Goal: Task Accomplishment & Management: Manage account settings

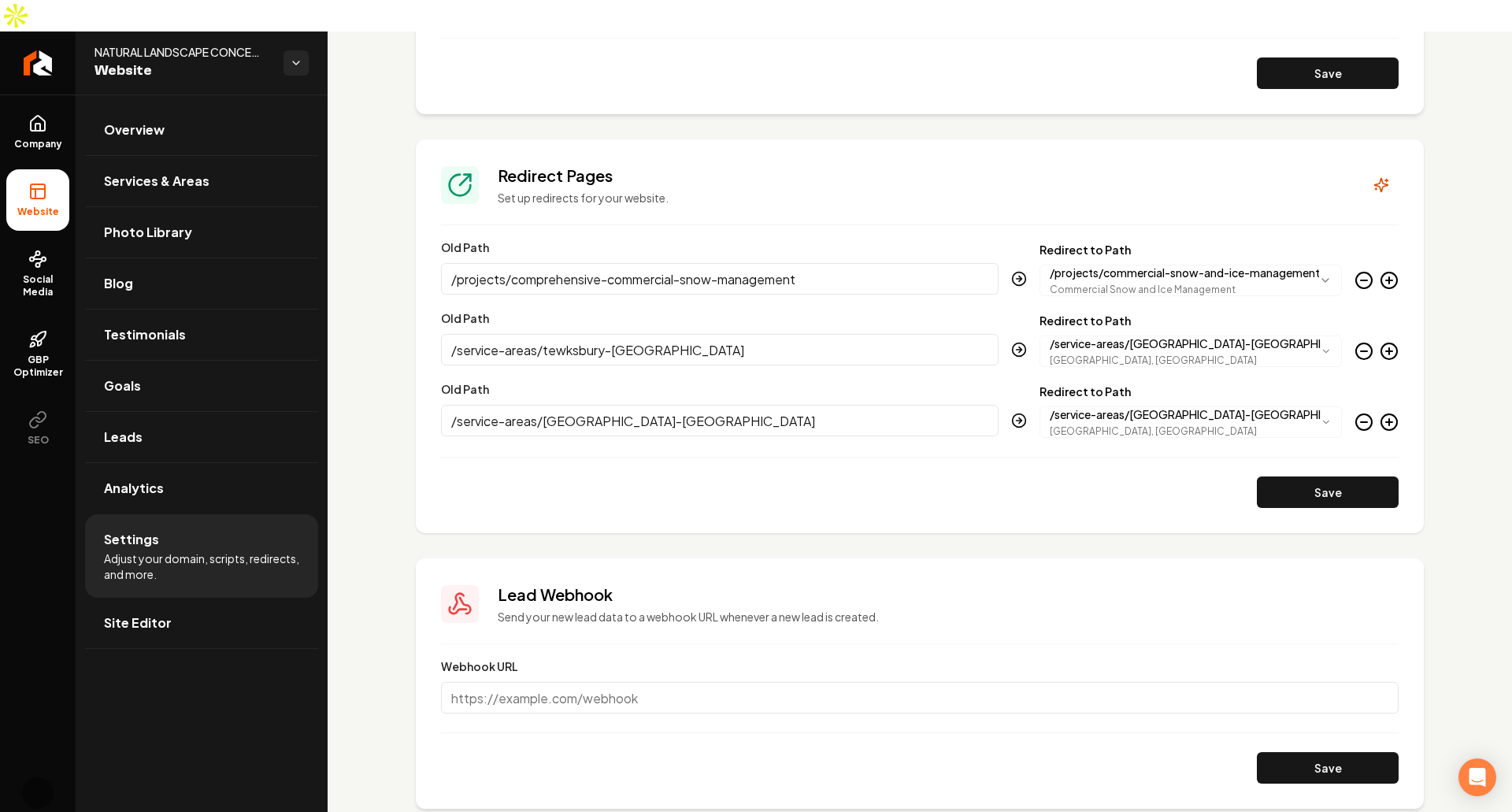
scroll to position [1275, 0]
click at [31, 353] on span "GBP Optimizer" at bounding box center [38, 366] width 63 height 25
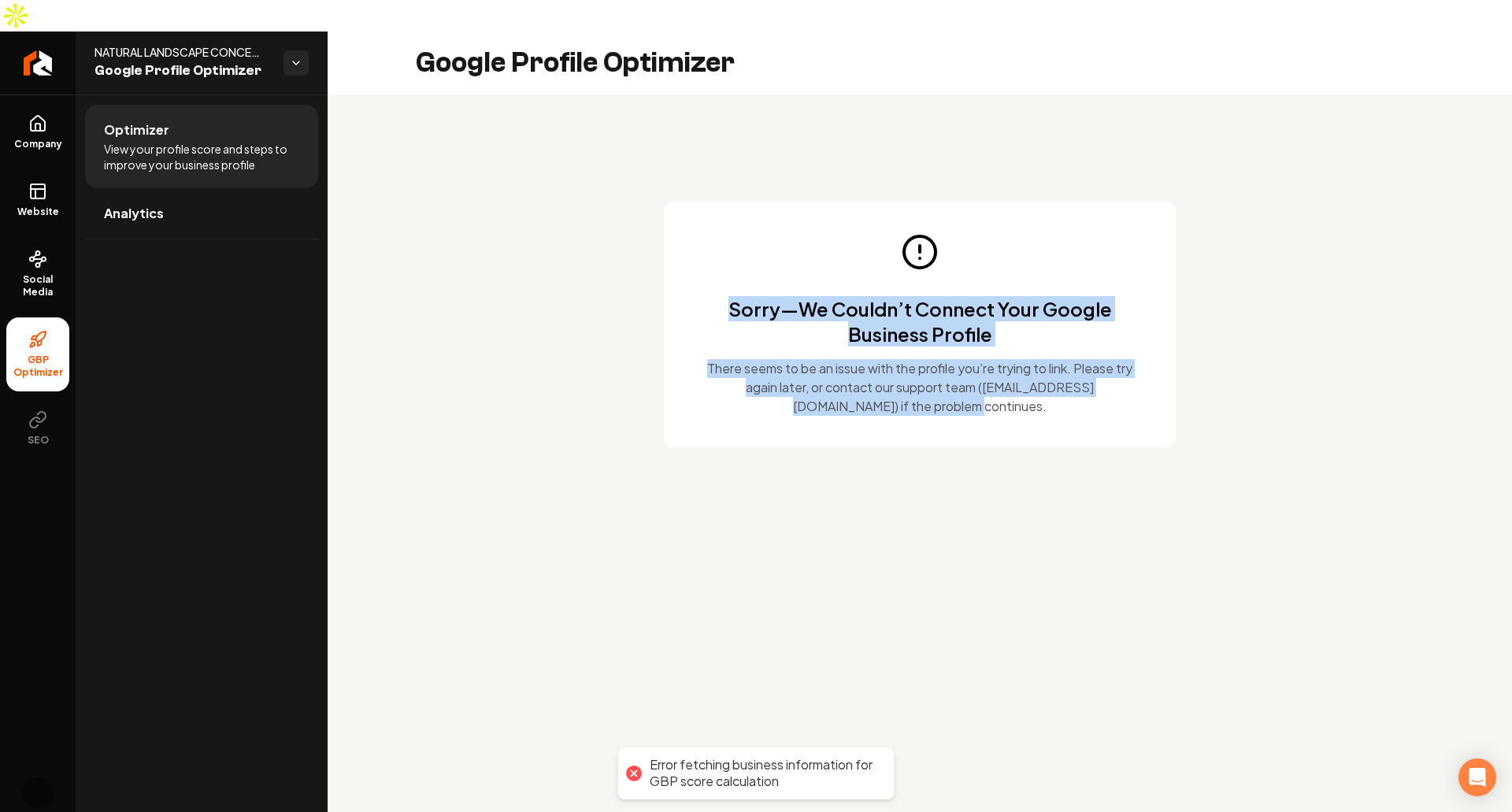
drag, startPoint x: 733, startPoint y: 266, endPoint x: 1125, endPoint y: 390, distance: 411.1
click at [1131, 390] on div "Sorry—We Couldn’t Connect Your Google Business Profile There seems to be an iss…" at bounding box center [920, 324] width 512 height 245
drag, startPoint x: 1125, startPoint y: 390, endPoint x: 1115, endPoint y: 390, distance: 10.0
click at [1123, 390] on div "Sorry—We Couldn’t Connect Your Google Business Profile There seems to be an iss…" at bounding box center [920, 324] width 512 height 245
click at [1027, 363] on p "There seems to be an issue with the profile you’re trying to link. Please try a…" at bounding box center [920, 387] width 436 height 57
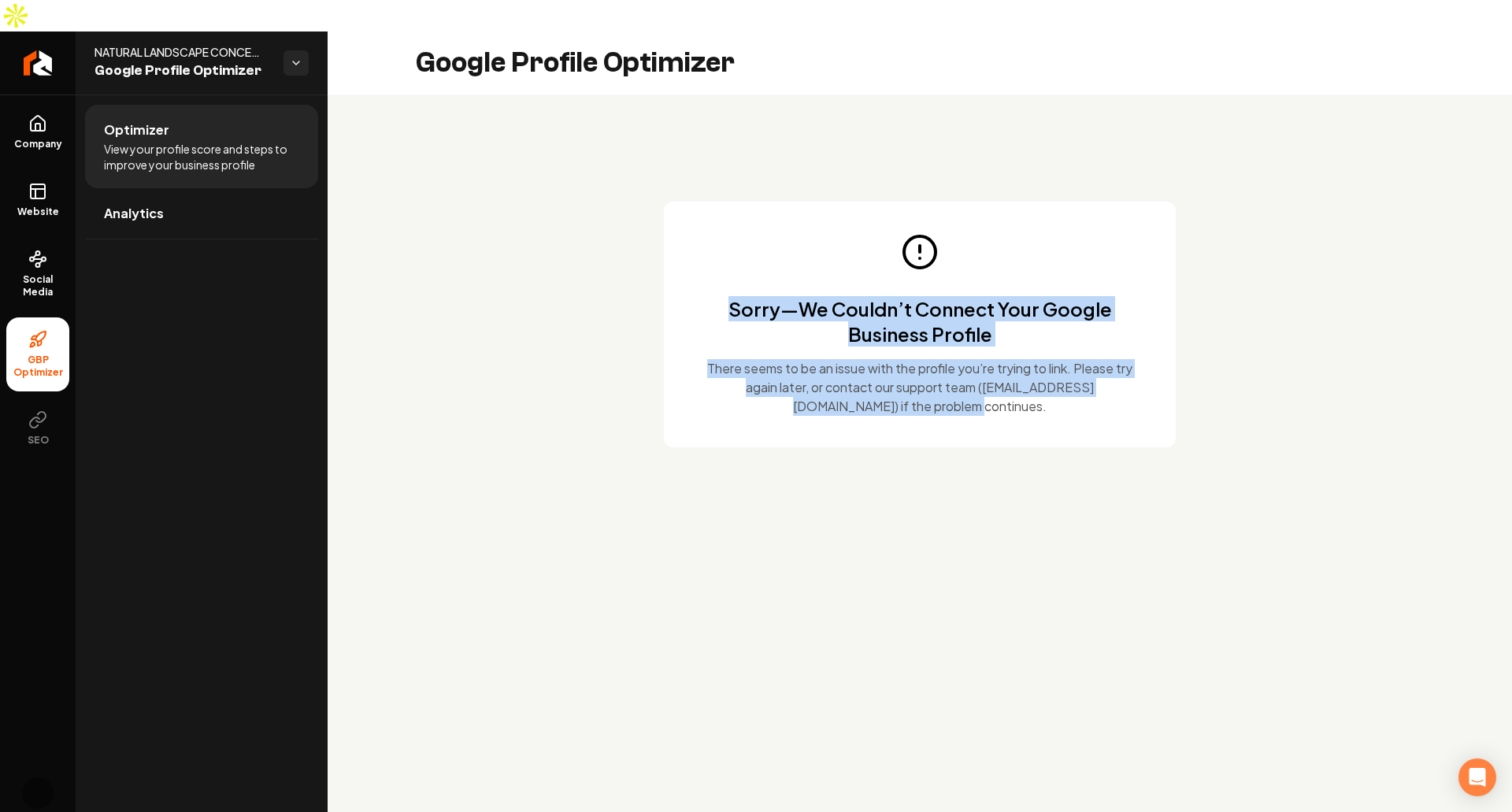
click at [1019, 366] on p "There seems to be an issue with the profile you’re trying to link. Please try a…" at bounding box center [920, 387] width 436 height 57
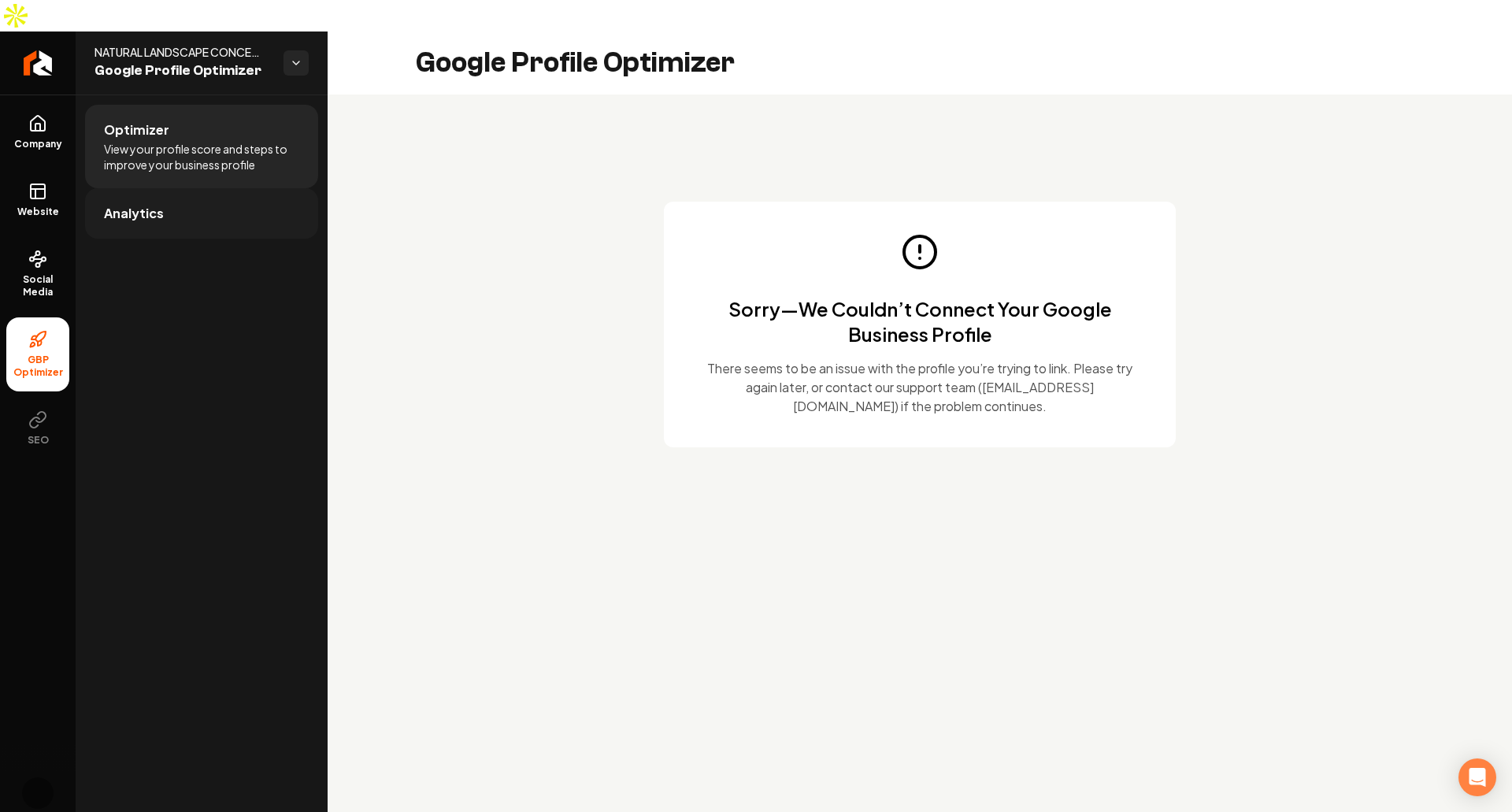
click at [154, 204] on span "Analytics" at bounding box center [134, 213] width 60 height 19
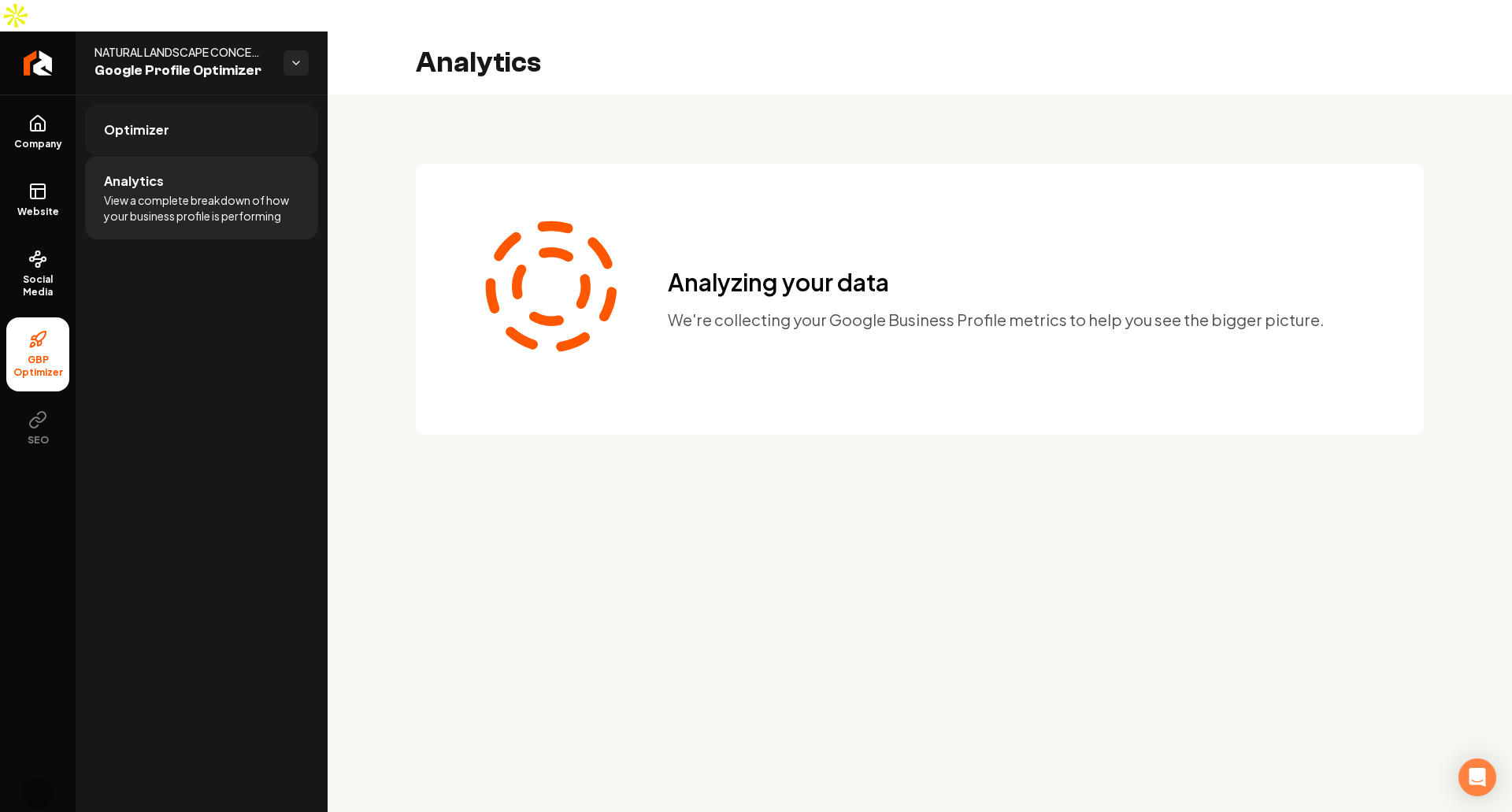
click at [182, 104] on link "Optimizer" at bounding box center [201, 129] width 233 height 50
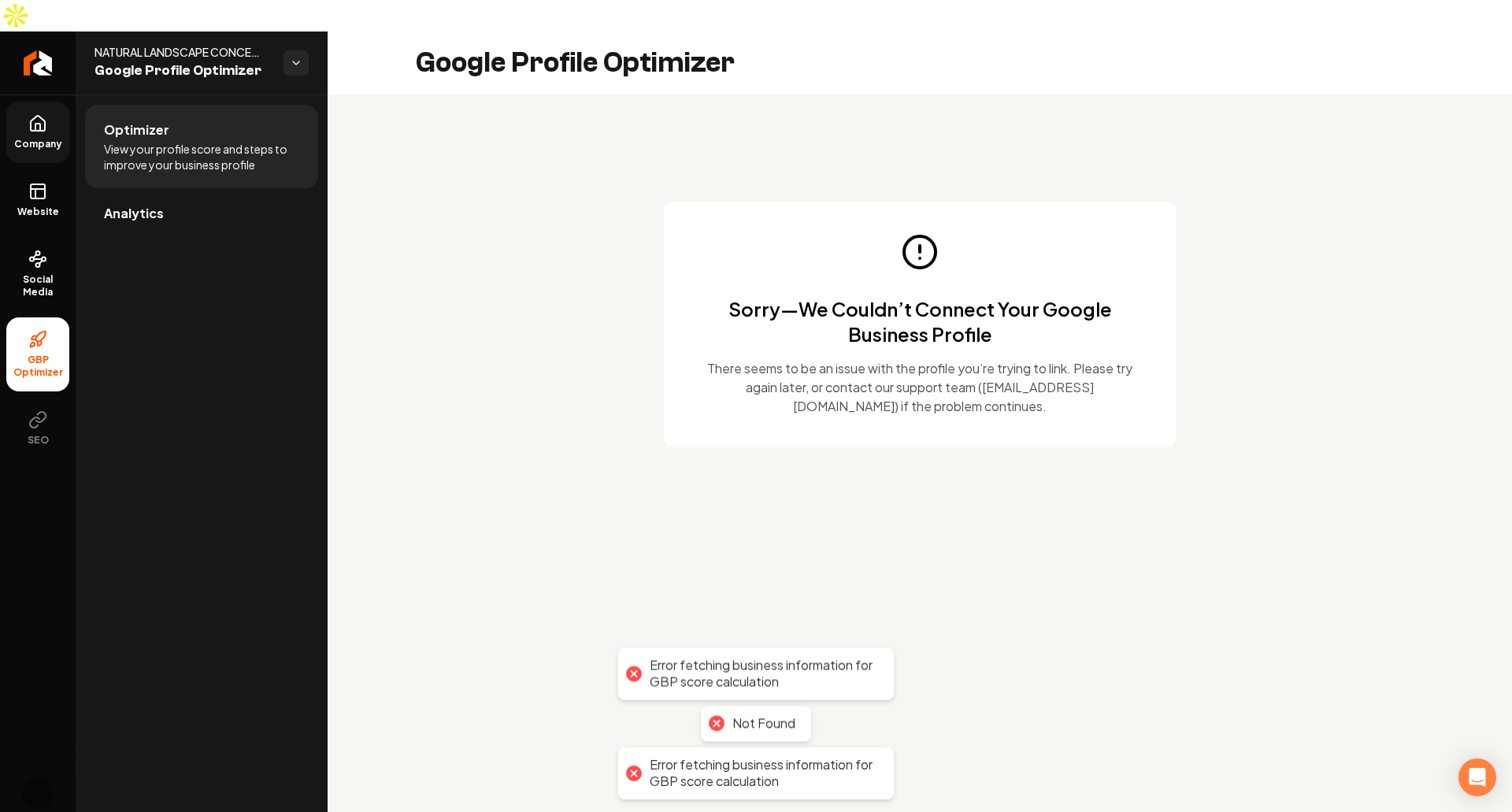
click at [44, 114] on icon at bounding box center [38, 124] width 19 height 19
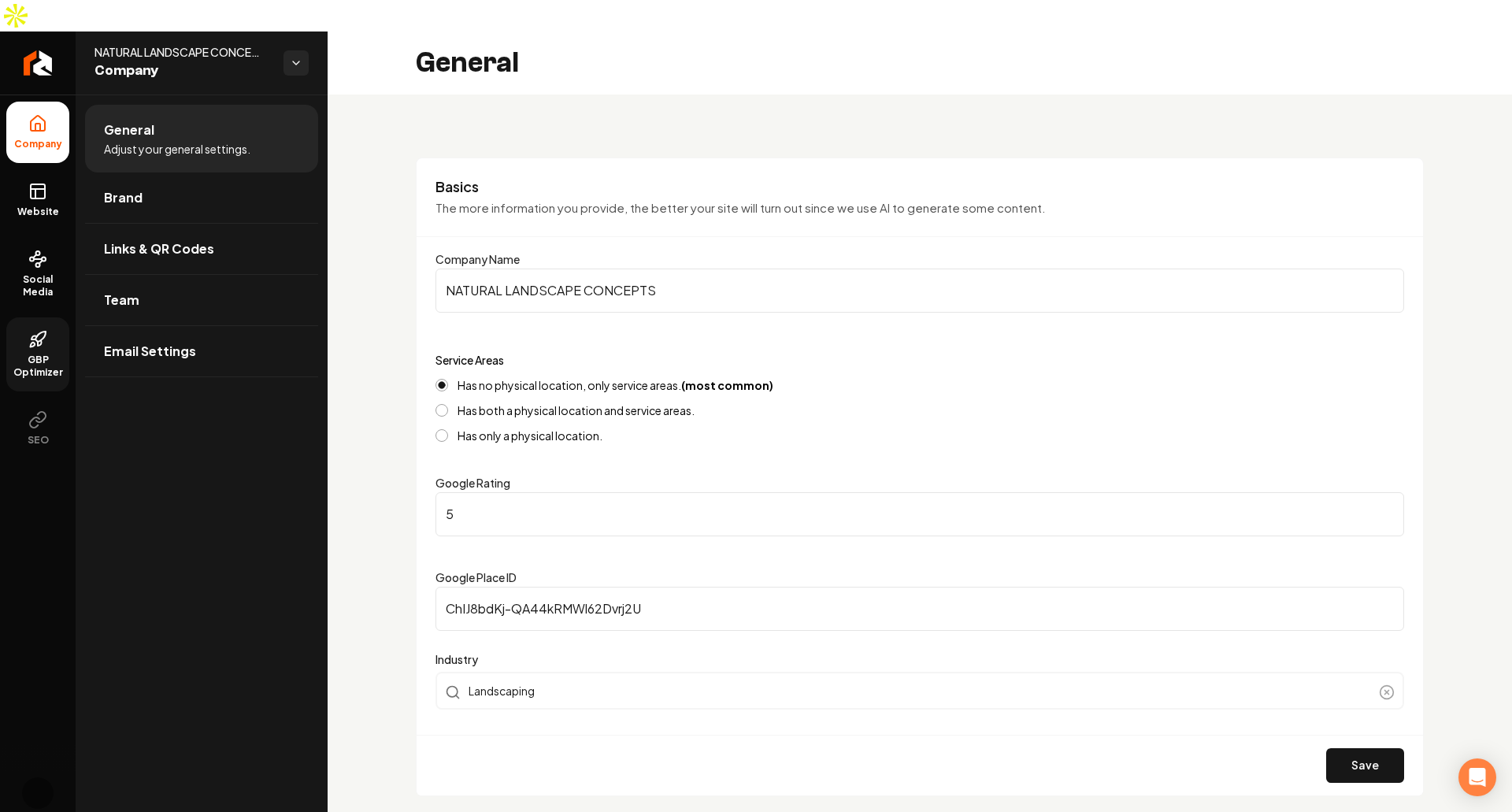
click at [416, 345] on div "Basics The more information you provide, the better your site will turn out sin…" at bounding box center [920, 476] width 1008 height 638
click at [199, 239] on span "Links & QR Codes" at bounding box center [159, 249] width 110 height 19
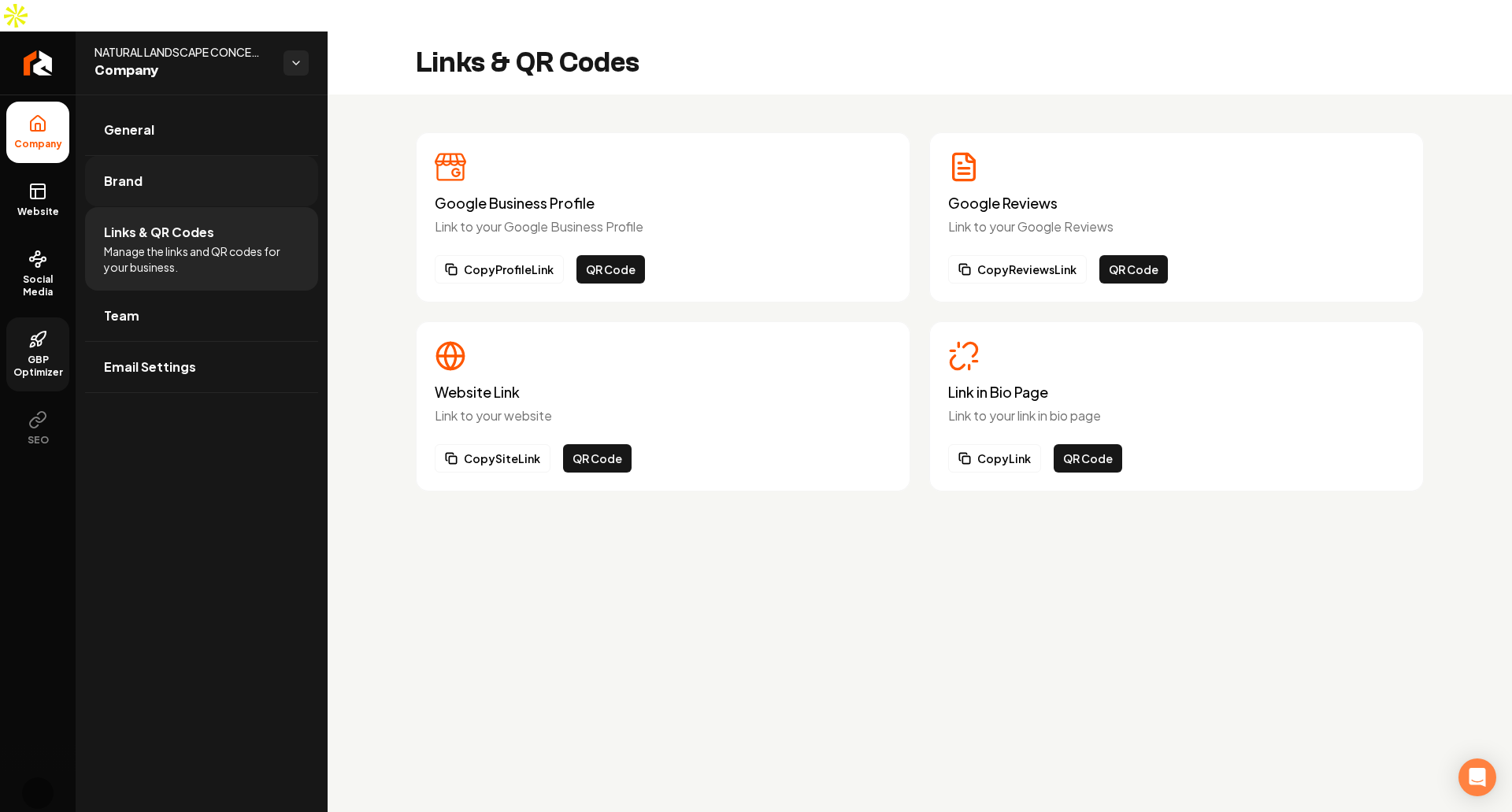
click at [204, 164] on link "Brand" at bounding box center [201, 182] width 233 height 50
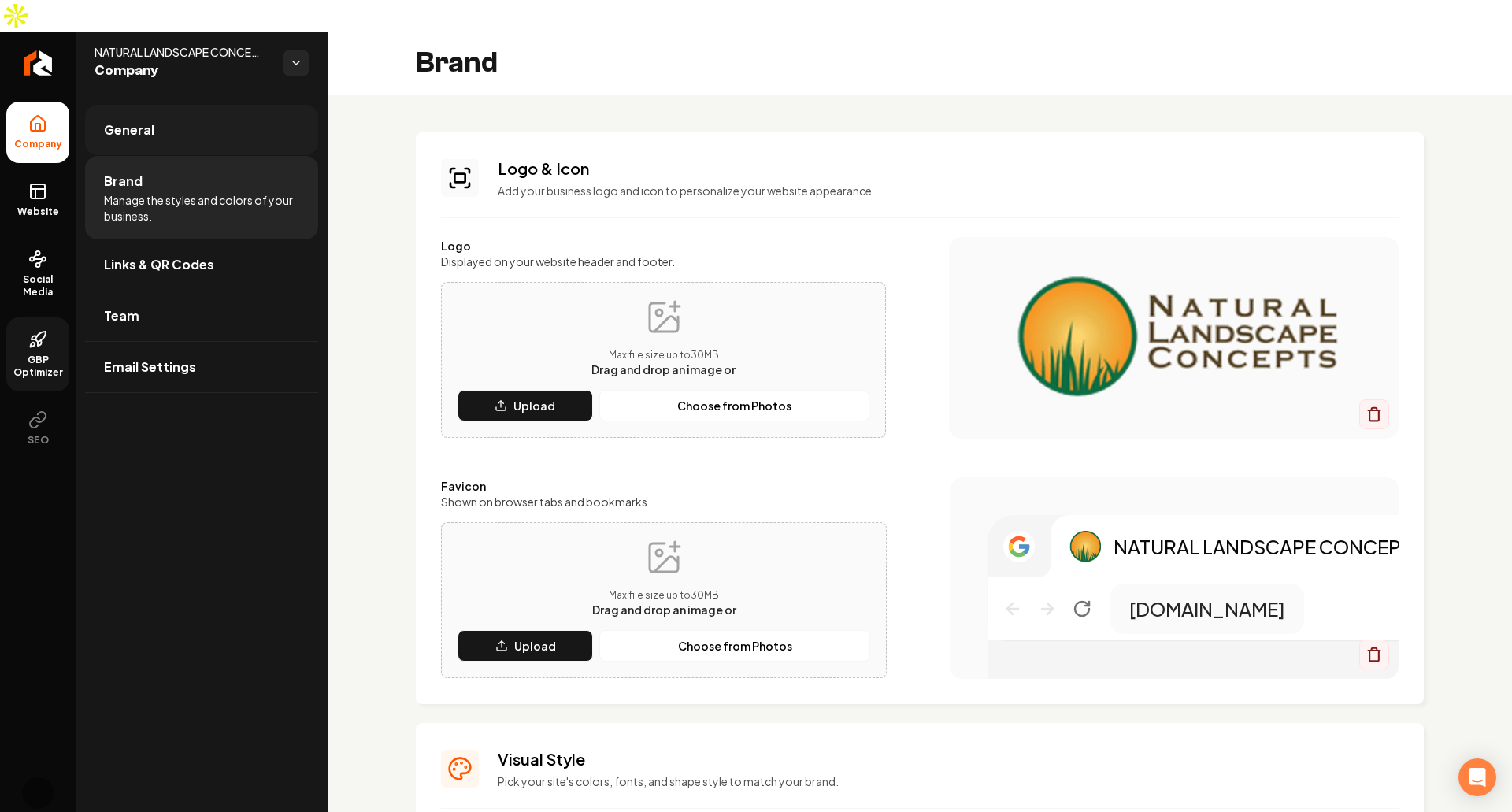
click at [226, 113] on link "General" at bounding box center [201, 129] width 233 height 50
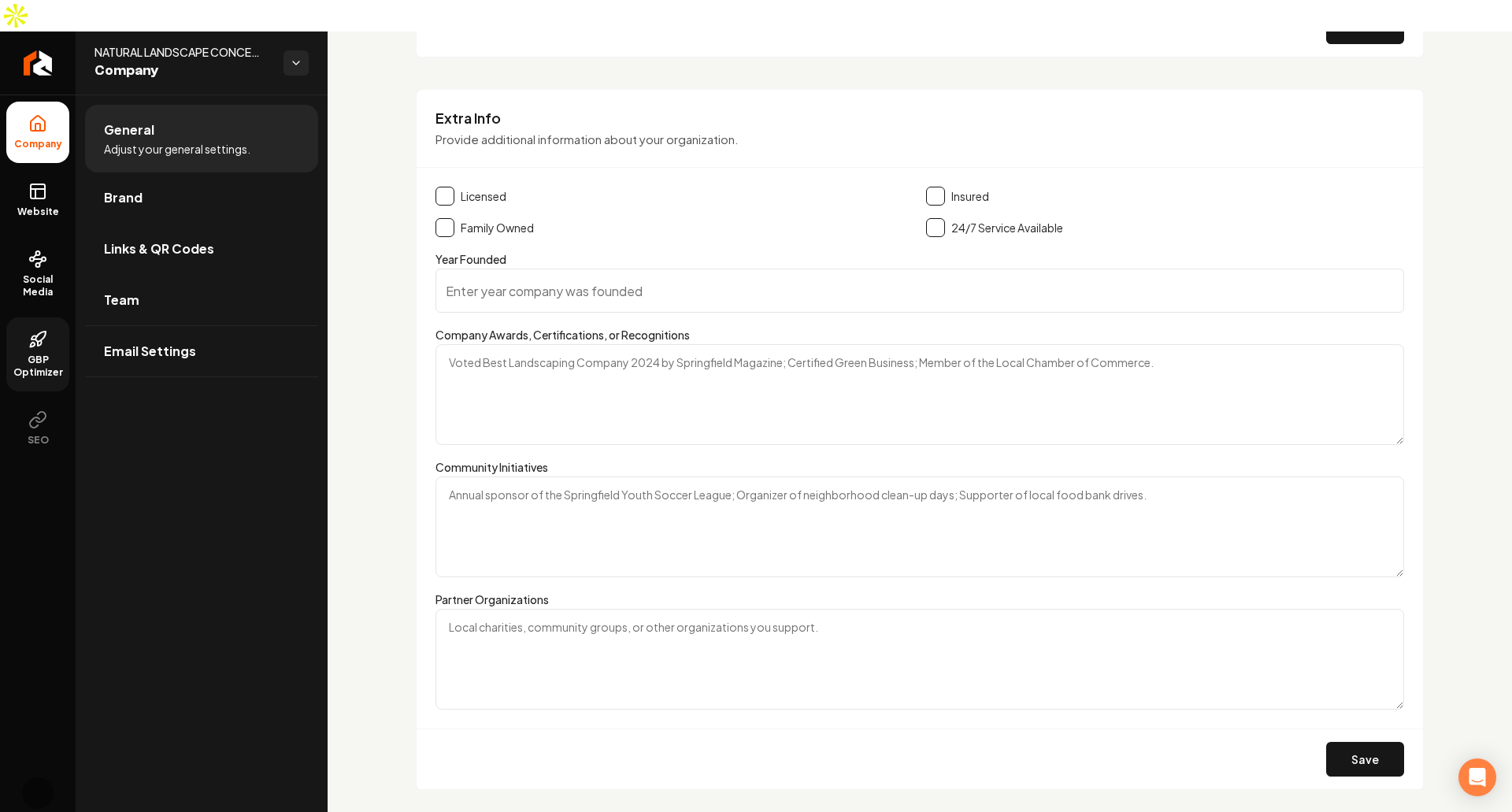
scroll to position [2112, 0]
click at [262, 177] on link "Brand" at bounding box center [201, 198] width 233 height 50
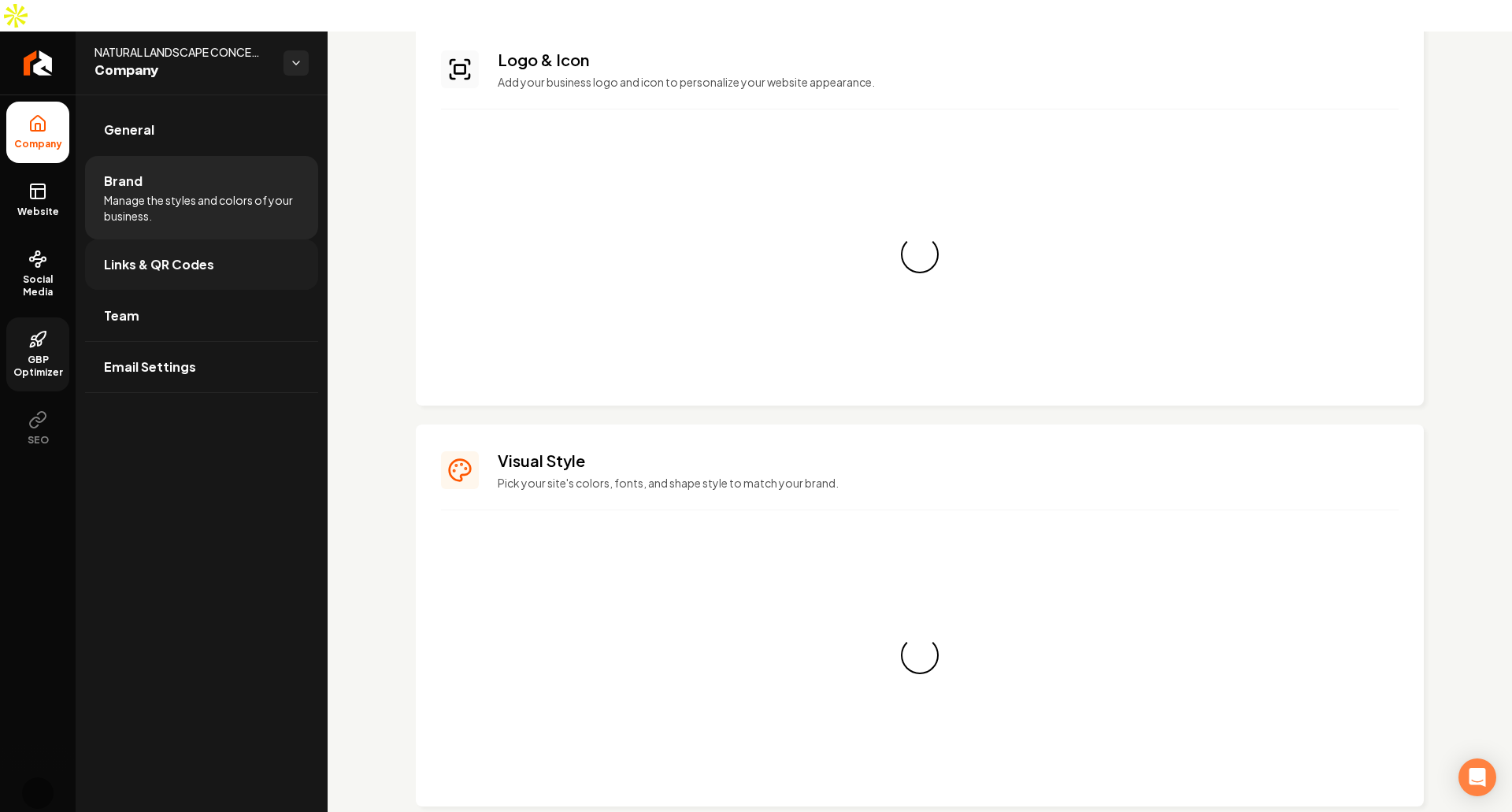
scroll to position [1006, 0]
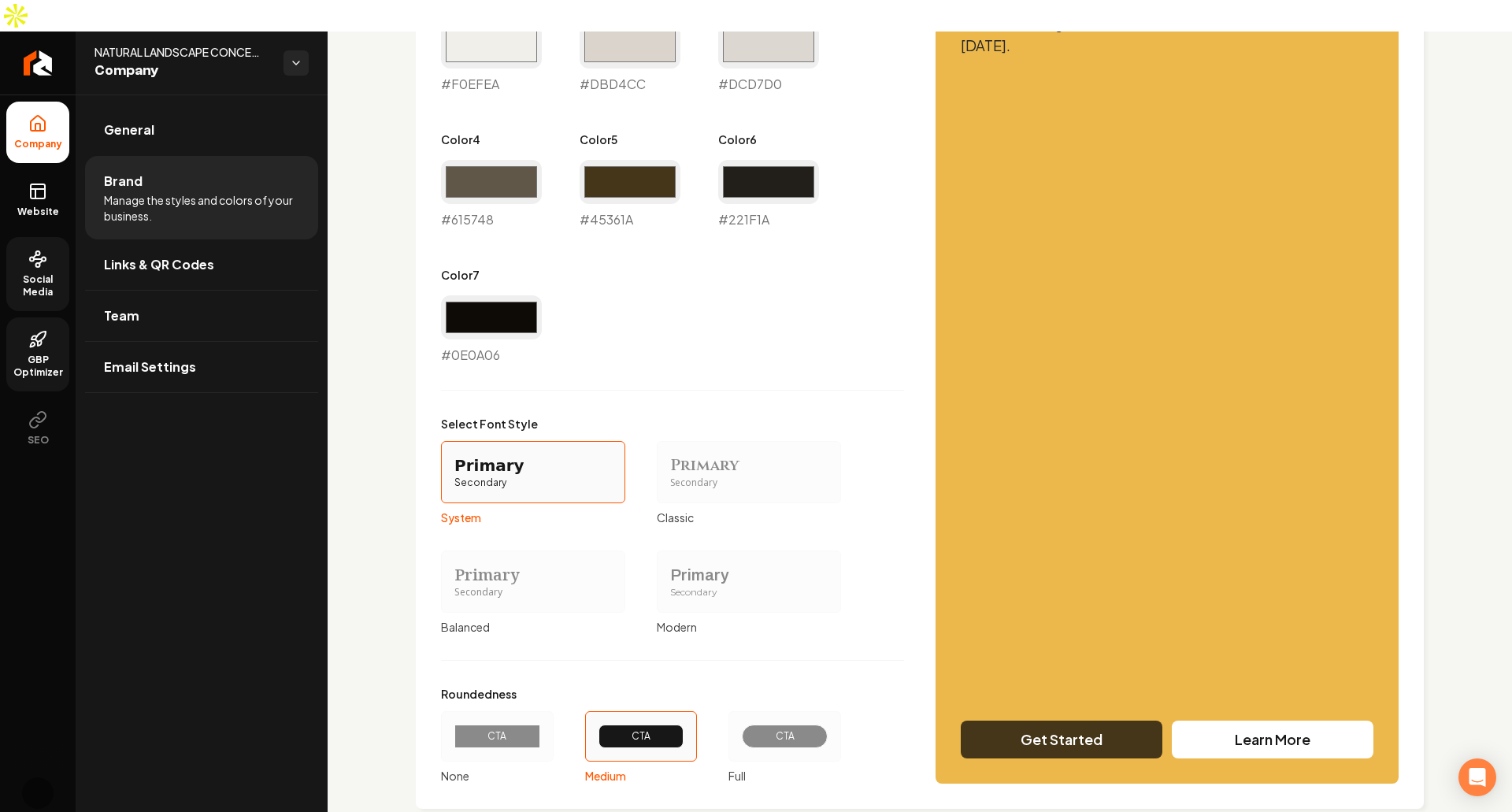
click at [25, 238] on link "Social Media" at bounding box center [38, 274] width 63 height 74
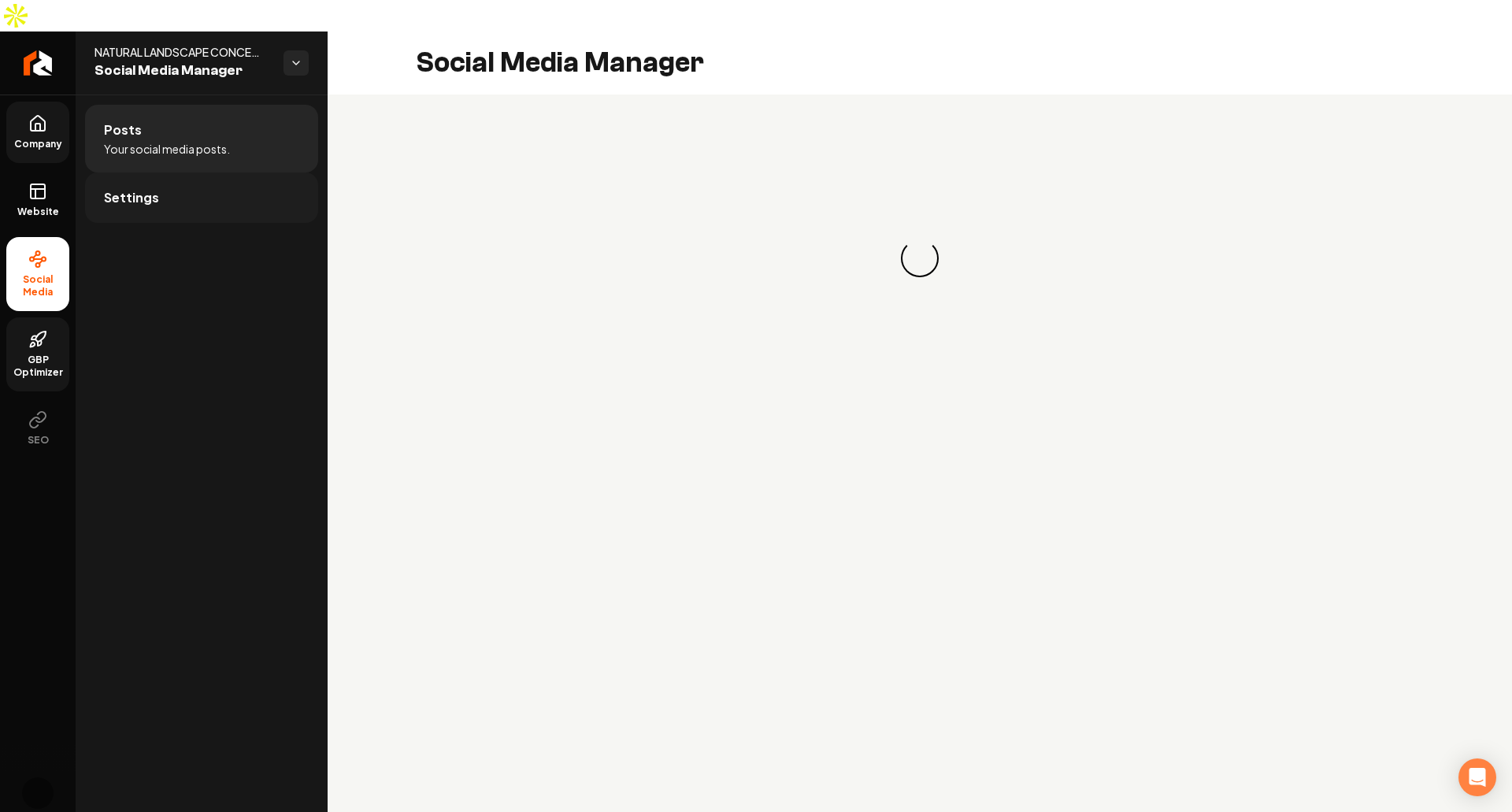
click at [202, 173] on link "Settings" at bounding box center [201, 198] width 233 height 50
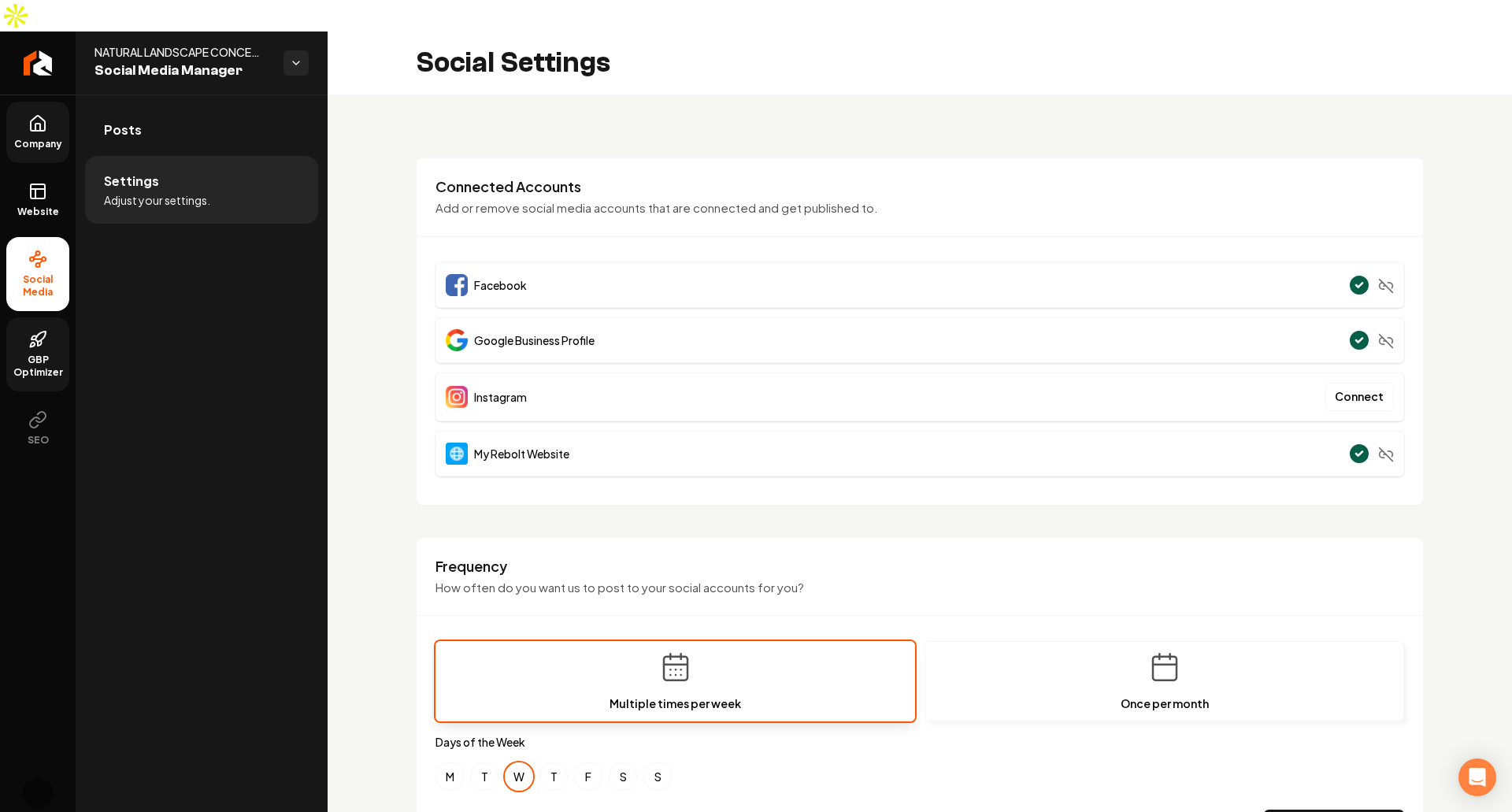
click at [1357, 338] on icon "Main content area" at bounding box center [1359, 340] width 7 height 4
click at [542, 332] on span "Google Business Profile" at bounding box center [534, 340] width 121 height 15
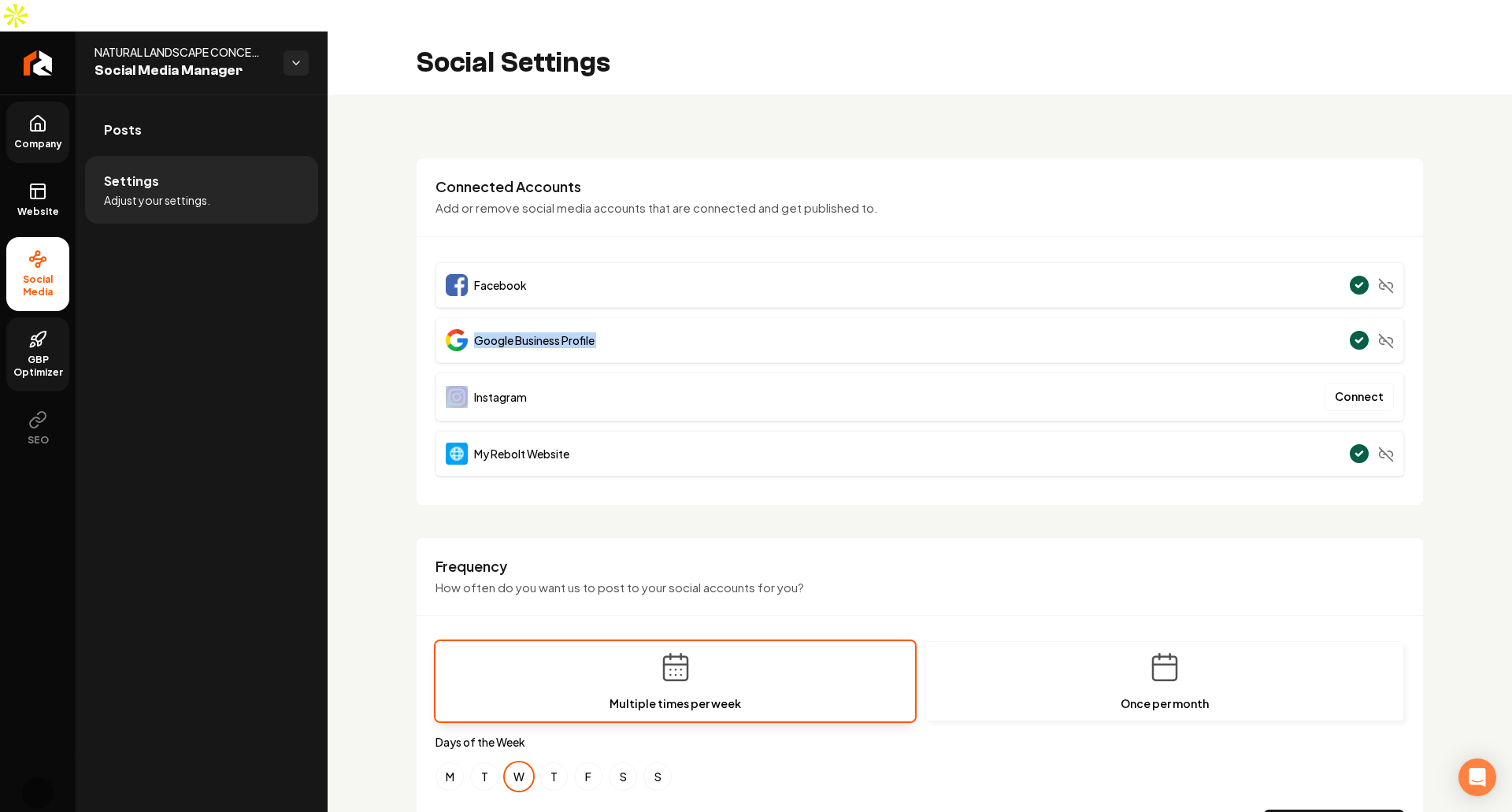
click at [542, 332] on span "Google Business Profile" at bounding box center [534, 340] width 121 height 15
click at [357, 389] on div "**********" at bounding box center [919, 770] width 1185 height 1350
click at [493, 332] on span "Google Business Profile" at bounding box center [534, 340] width 121 height 15
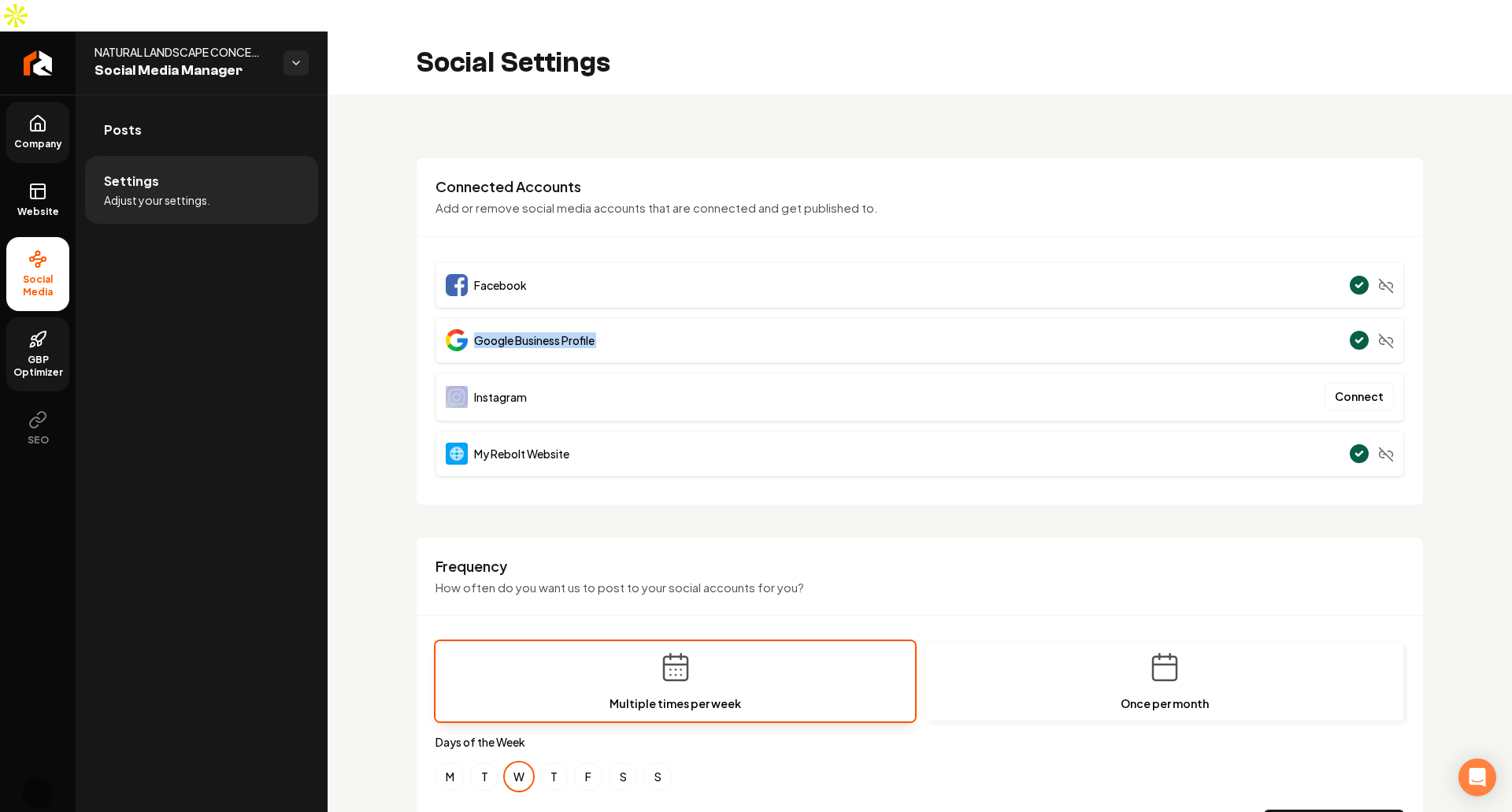
click at [493, 332] on span "Google Business Profile" at bounding box center [534, 340] width 121 height 15
click at [566, 332] on span "Google Business Profile" at bounding box center [534, 340] width 121 height 15
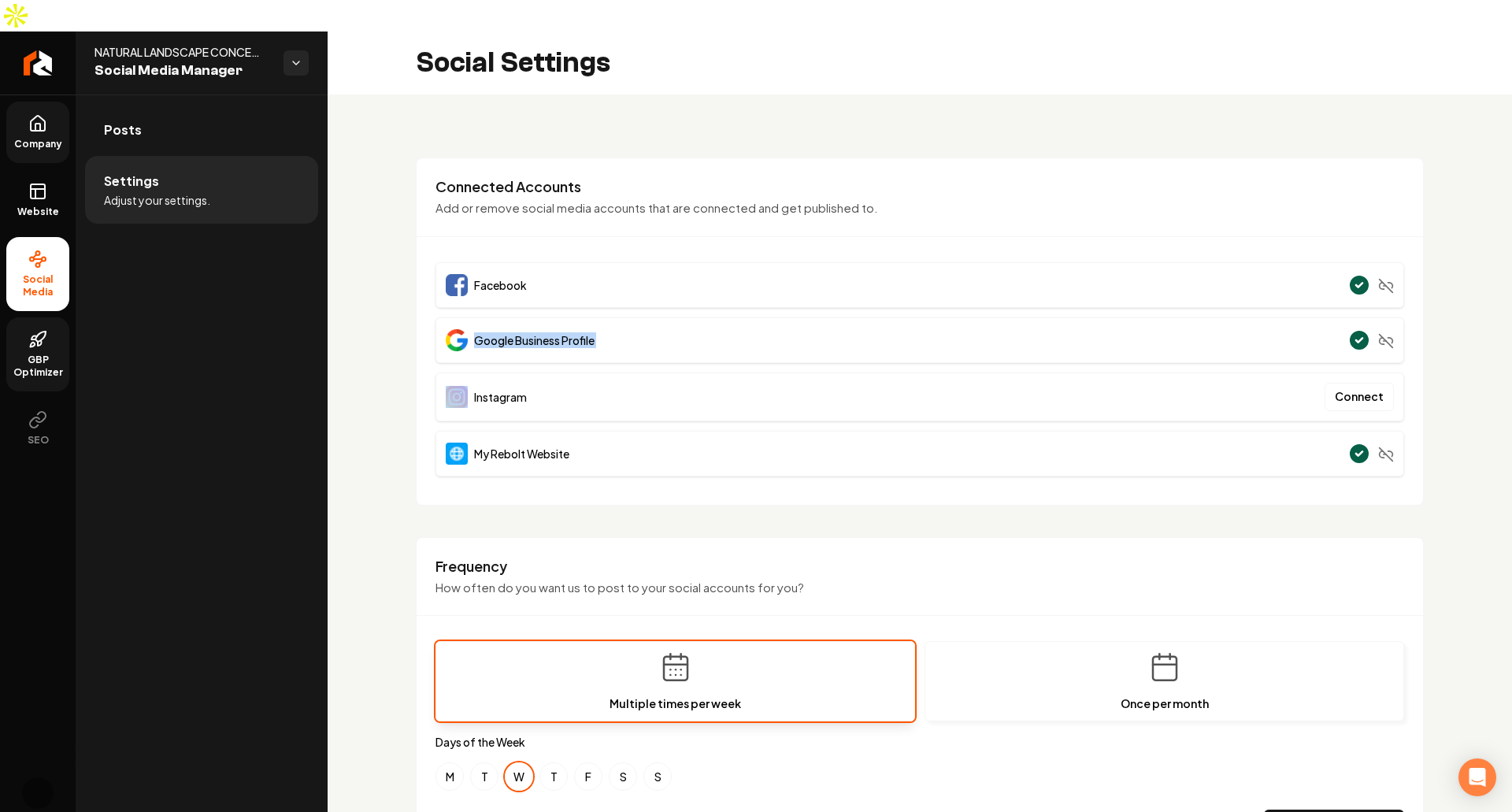
drag, startPoint x: 566, startPoint y: 305, endPoint x: 604, endPoint y: 305, distance: 38.0
click at [569, 332] on span "Google Business Profile" at bounding box center [534, 340] width 121 height 15
click at [1353, 329] on circle "Main content area" at bounding box center [1359, 340] width 21 height 21
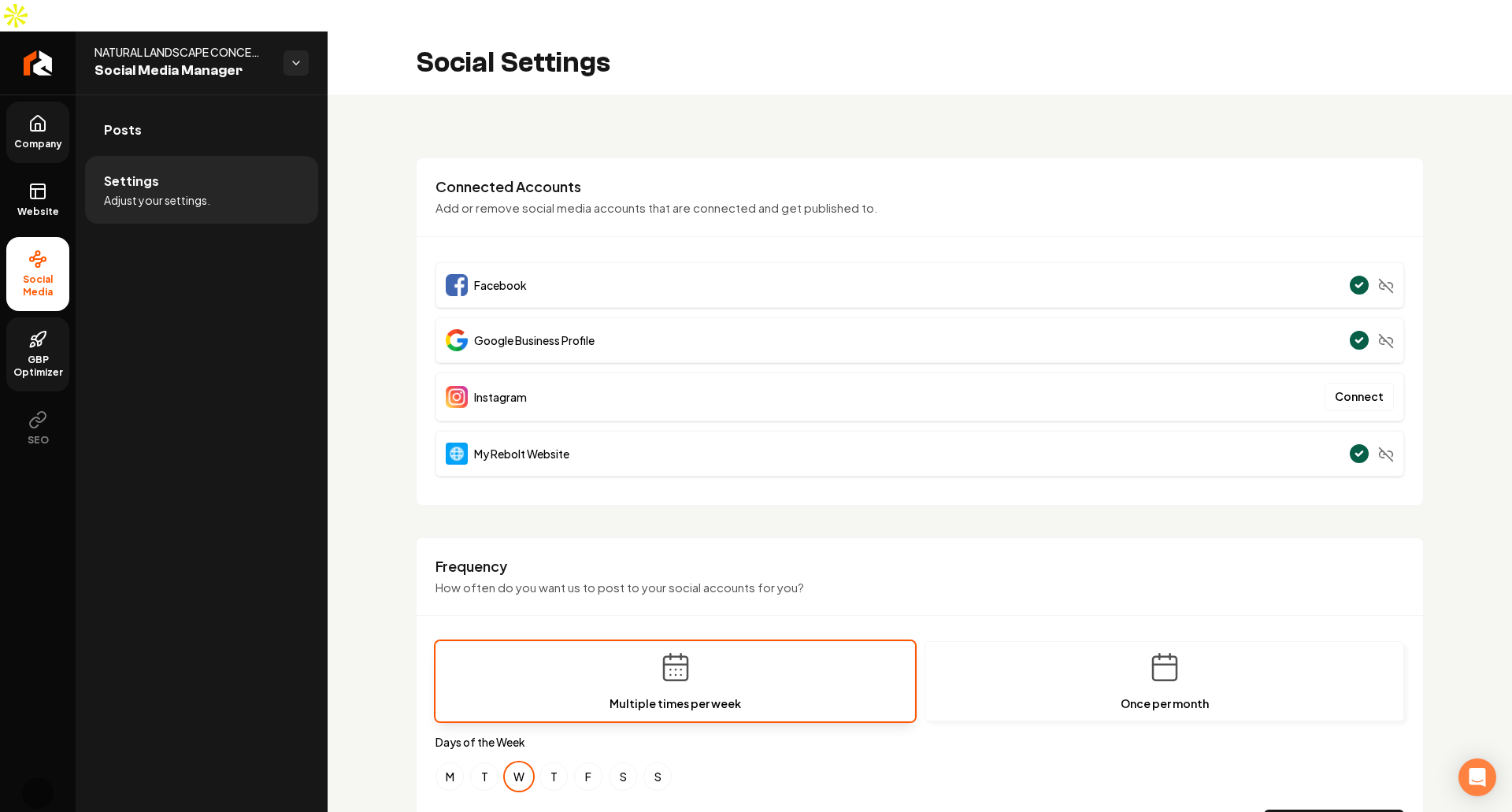
click at [527, 332] on span "Google Business Profile" at bounding box center [534, 340] width 121 height 15
click at [451, 329] on img "Main content area" at bounding box center [457, 340] width 22 height 22
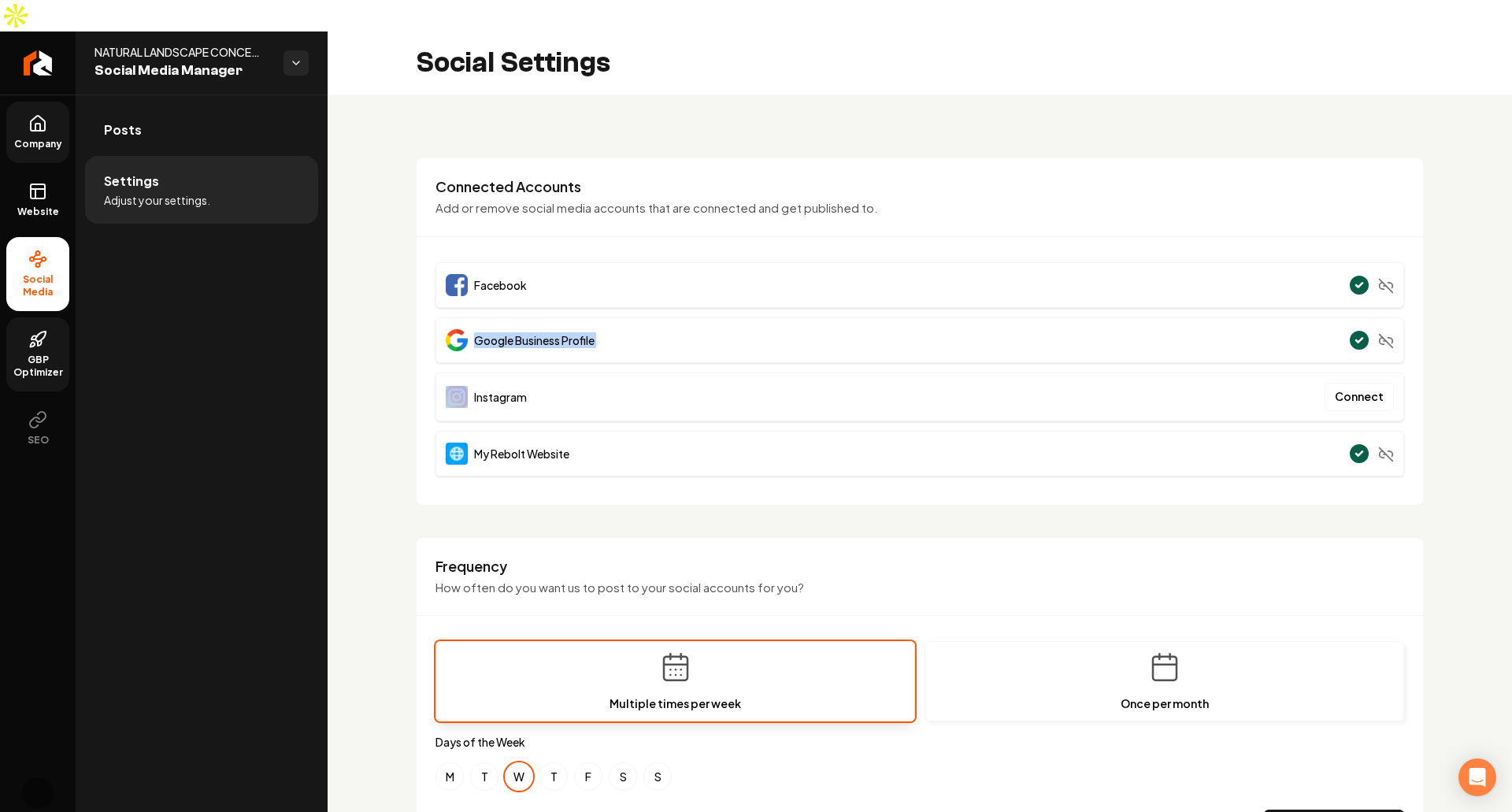
click at [451, 329] on img "Main content area" at bounding box center [457, 340] width 22 height 22
click at [561, 332] on span "Google Business Profile" at bounding box center [534, 340] width 121 height 15
click at [474, 277] on span "Facebook" at bounding box center [500, 285] width 53 height 15
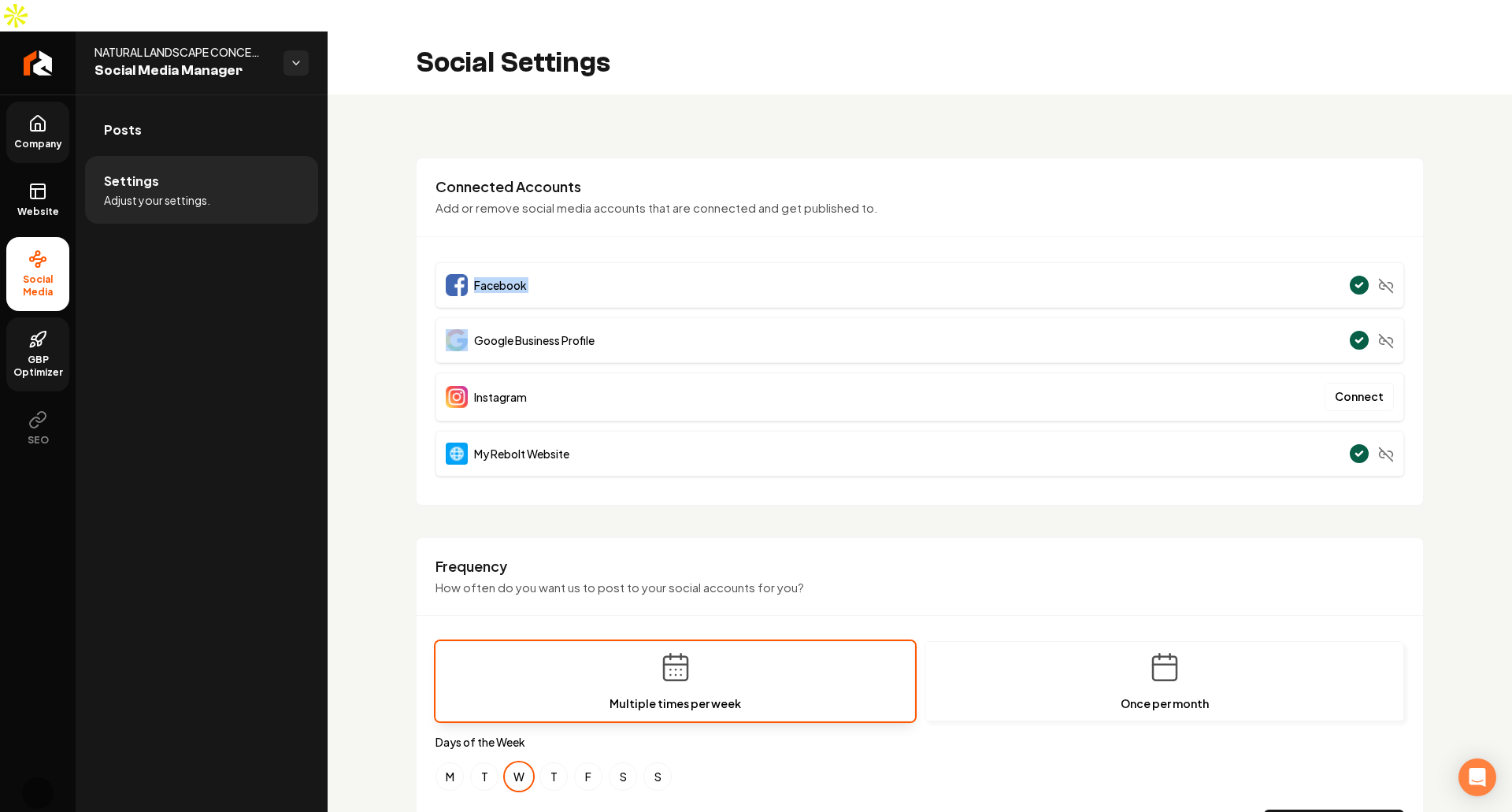
click at [474, 277] on span "Facebook" at bounding box center [500, 285] width 53 height 15
click at [447, 274] on img "Main content area" at bounding box center [457, 285] width 22 height 22
drag, startPoint x: 447, startPoint y: 254, endPoint x: 452, endPoint y: 267, distance: 13.9
click at [449, 274] on img "Main content area" at bounding box center [457, 285] width 22 height 22
click at [457, 386] on img "Main content area" at bounding box center [457, 397] width 22 height 22
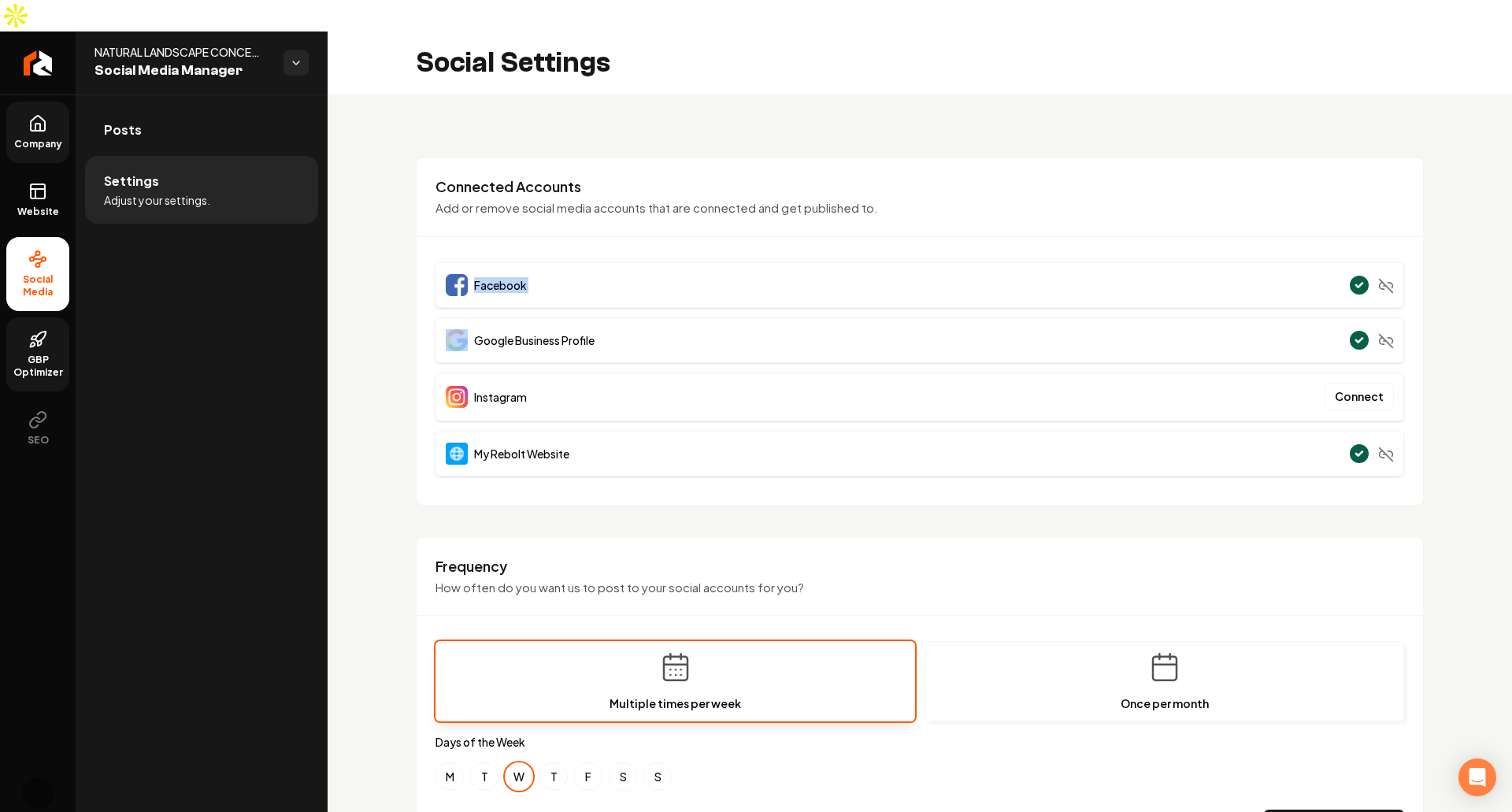
click at [457, 386] on img "Main content area" at bounding box center [457, 397] width 22 height 22
click at [453, 386] on img "Main content area" at bounding box center [457, 397] width 22 height 22
click at [451, 442] on img "Main content area" at bounding box center [457, 453] width 22 height 22
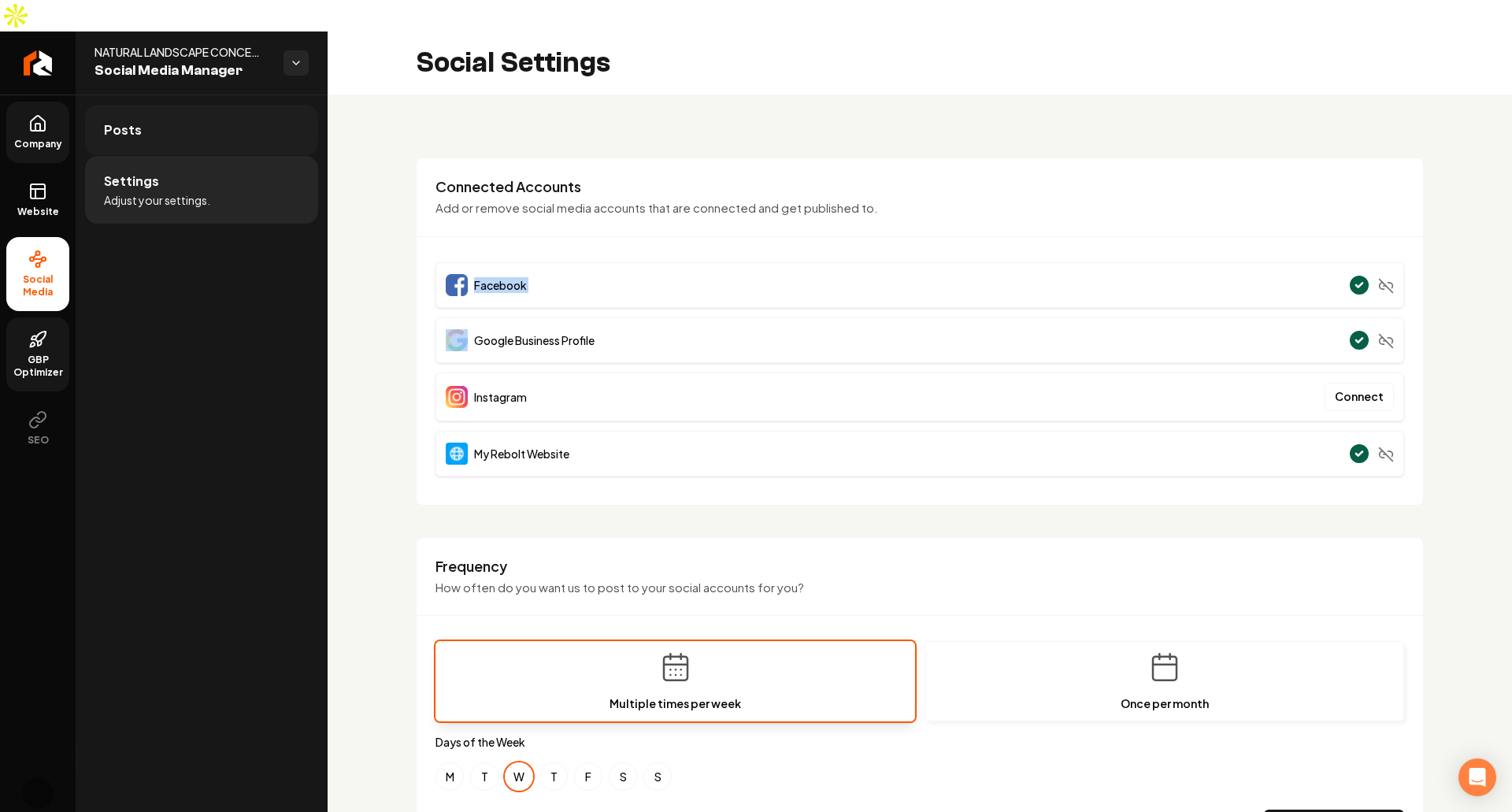
click at [255, 104] on link "Posts" at bounding box center [201, 129] width 233 height 50
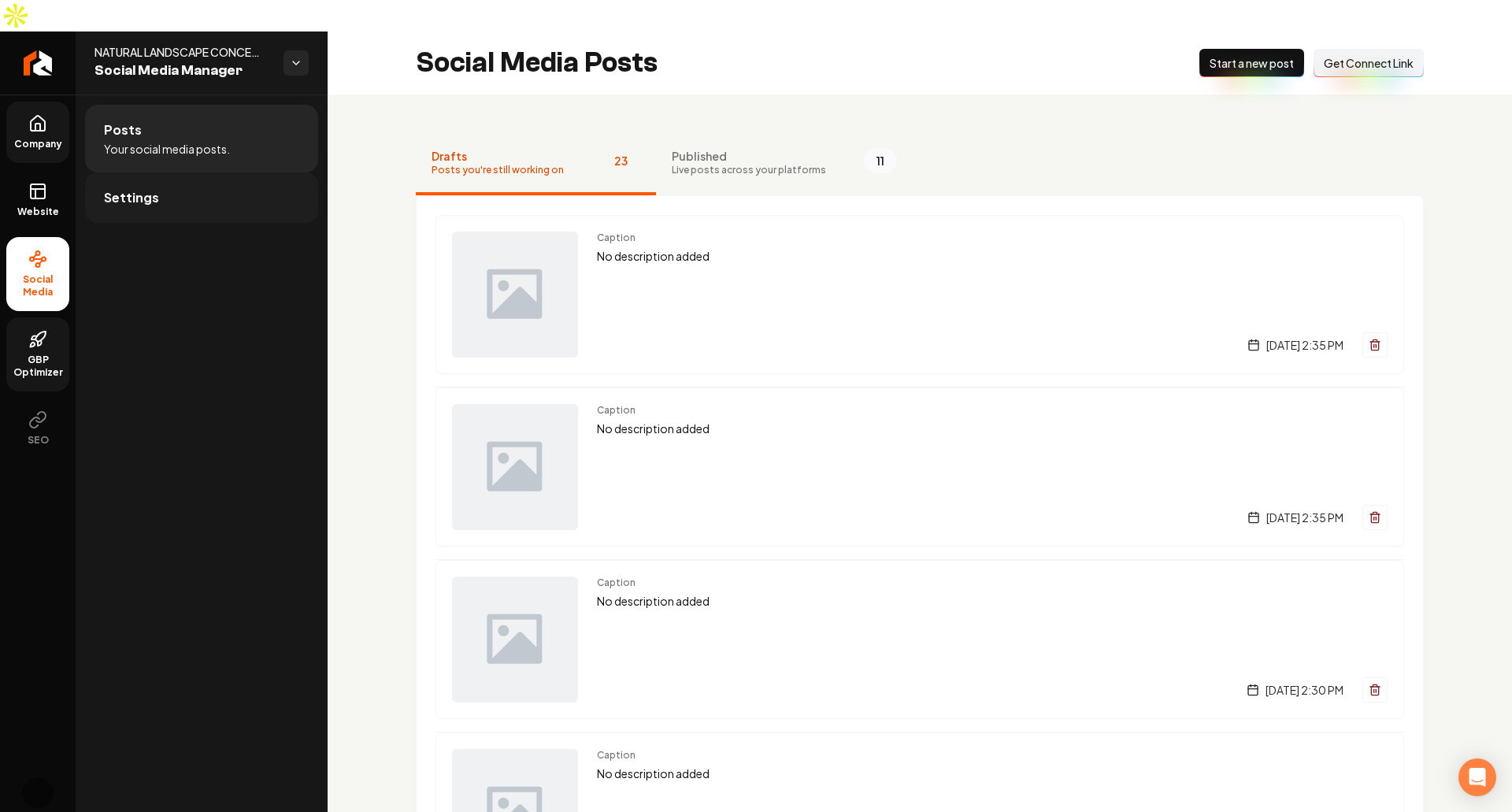
click at [217, 173] on link "Settings" at bounding box center [201, 198] width 233 height 50
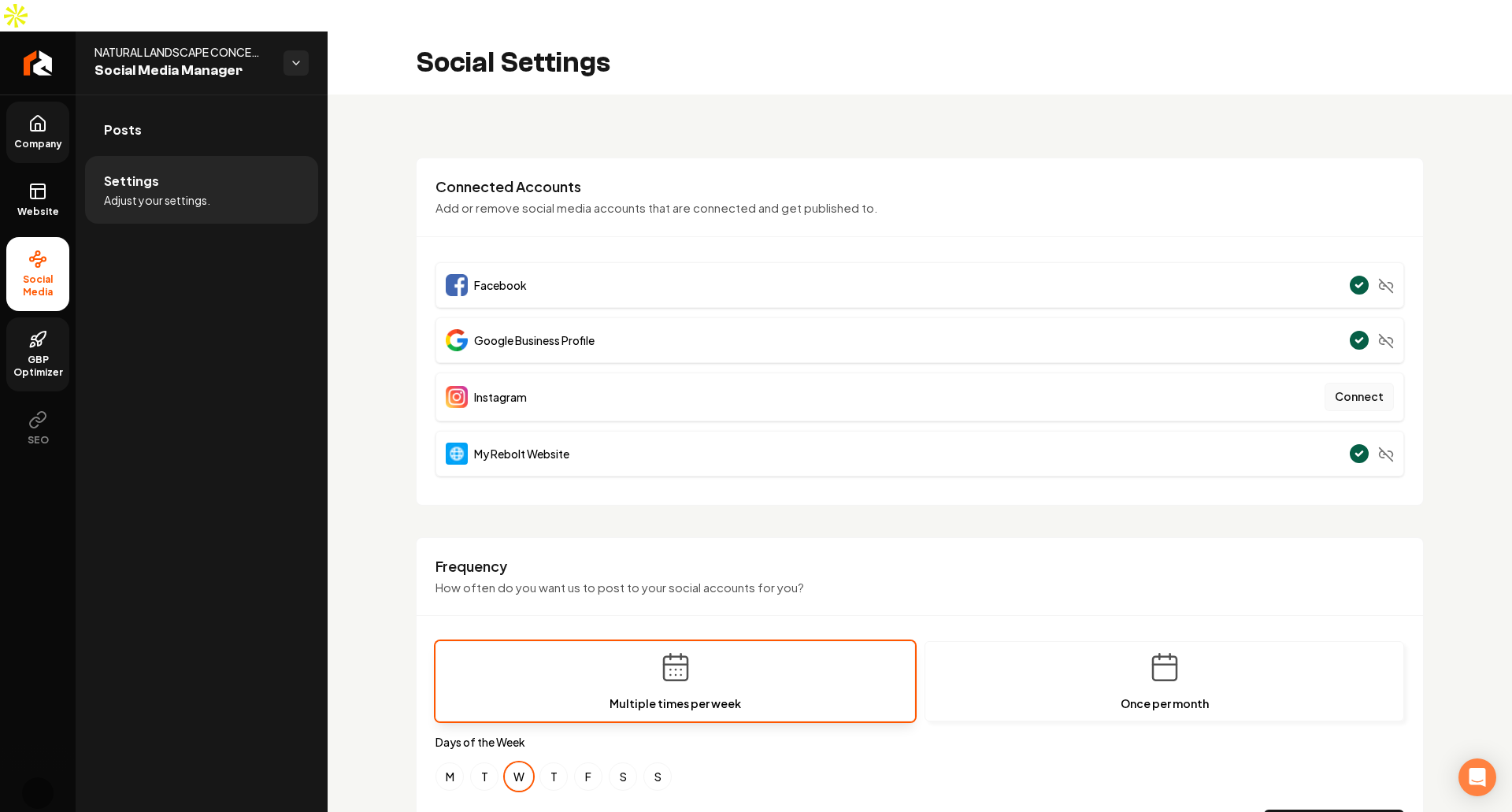
drag, startPoint x: 1350, startPoint y: 350, endPoint x: 1357, endPoint y: 363, distance: 14.8
click at [1350, 382] on button "Connect" at bounding box center [1359, 396] width 70 height 28
click at [481, 329] on div "Google Business Profile" at bounding box center [520, 340] width 149 height 22
click at [493, 332] on span "Google Business Profile" at bounding box center [534, 340] width 121 height 15
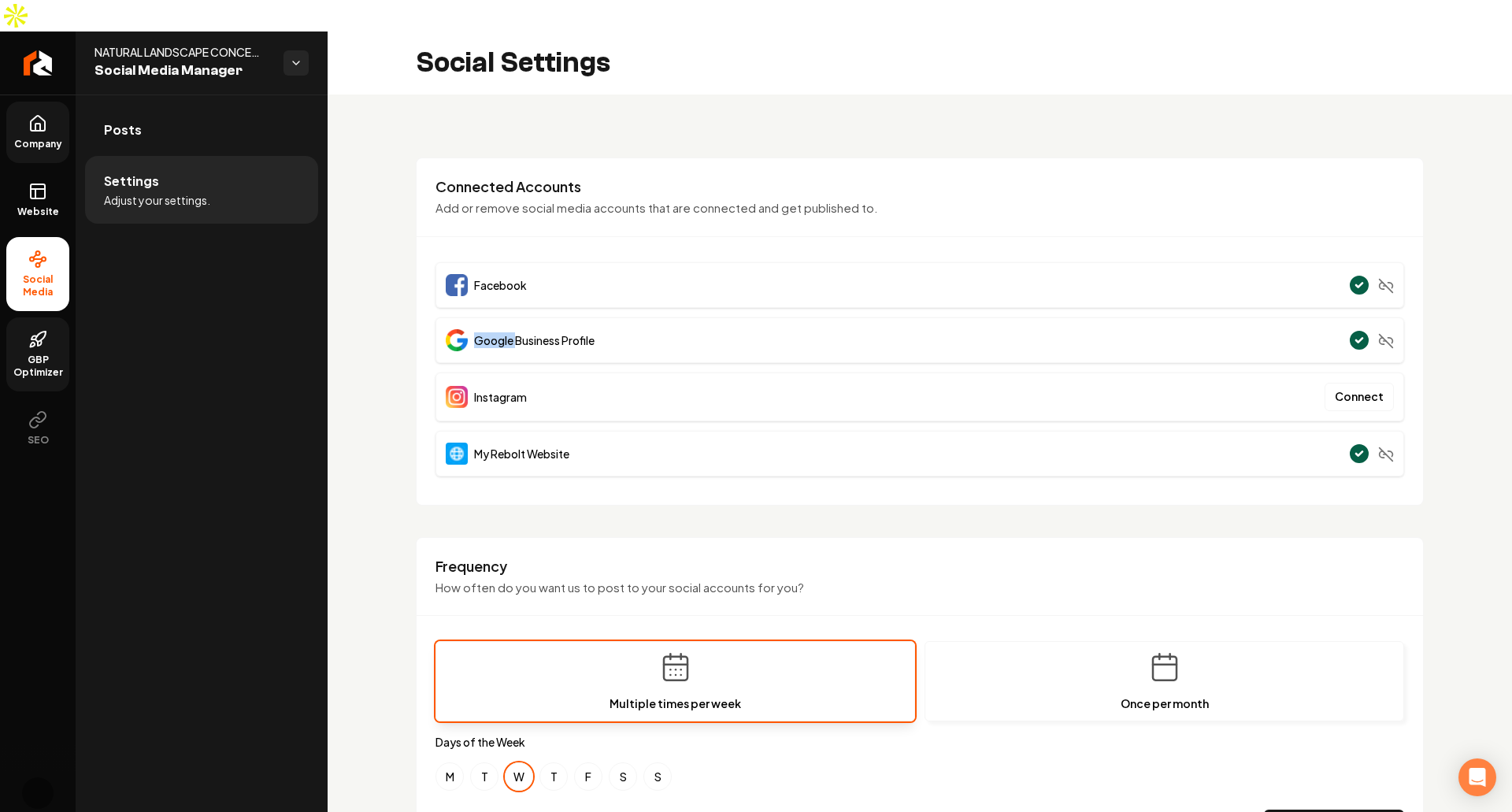
click at [496, 332] on span "Google Business Profile" at bounding box center [534, 340] width 121 height 15
click at [509, 332] on span "Google Business Profile" at bounding box center [534, 340] width 121 height 15
click at [649, 319] on div "Google Business Profile" at bounding box center [919, 340] width 968 height 45
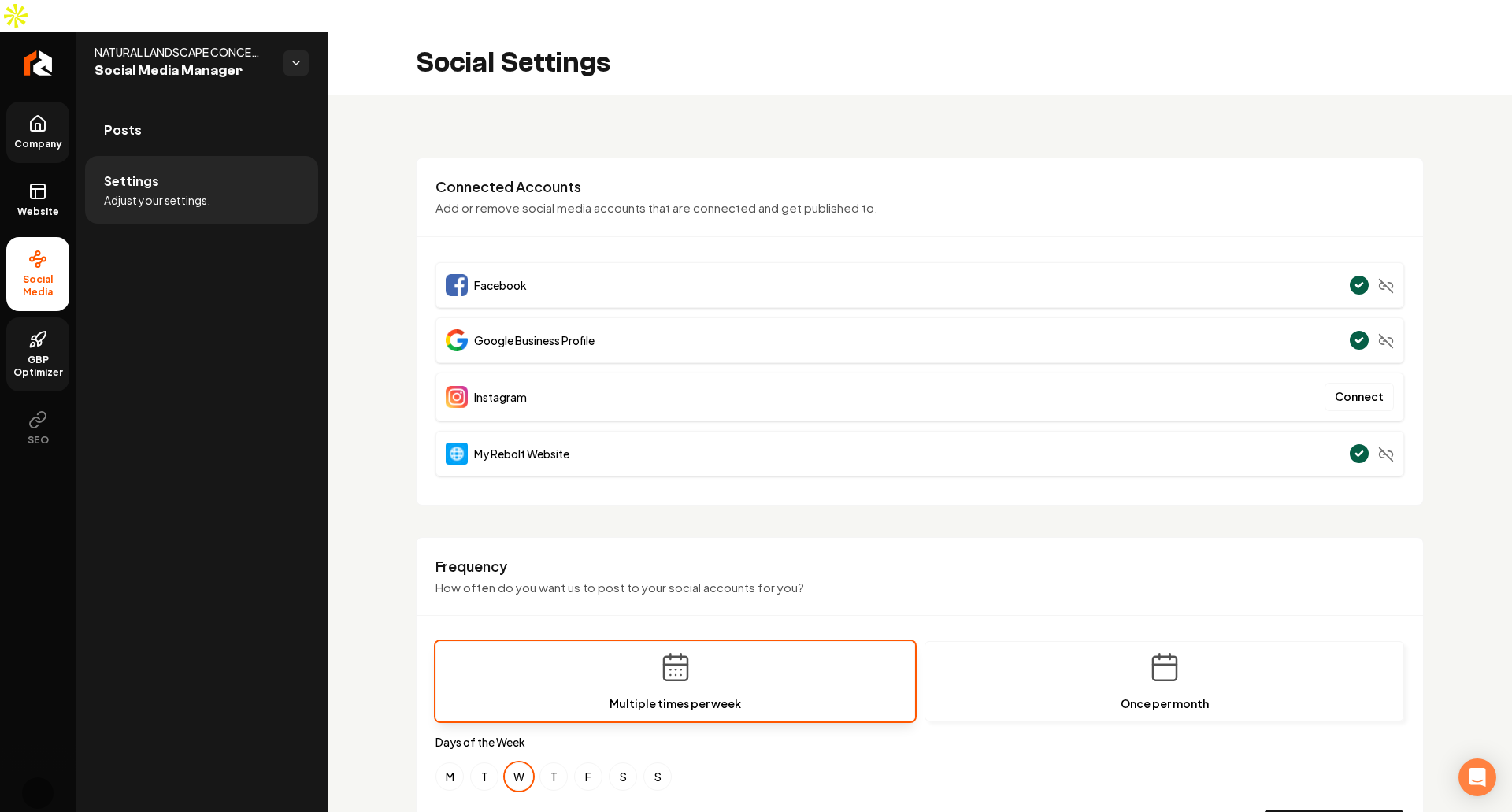
click at [515, 329] on div "Google Business Profile" at bounding box center [520, 340] width 149 height 22
click at [513, 332] on span "Google Business Profile" at bounding box center [534, 340] width 121 height 15
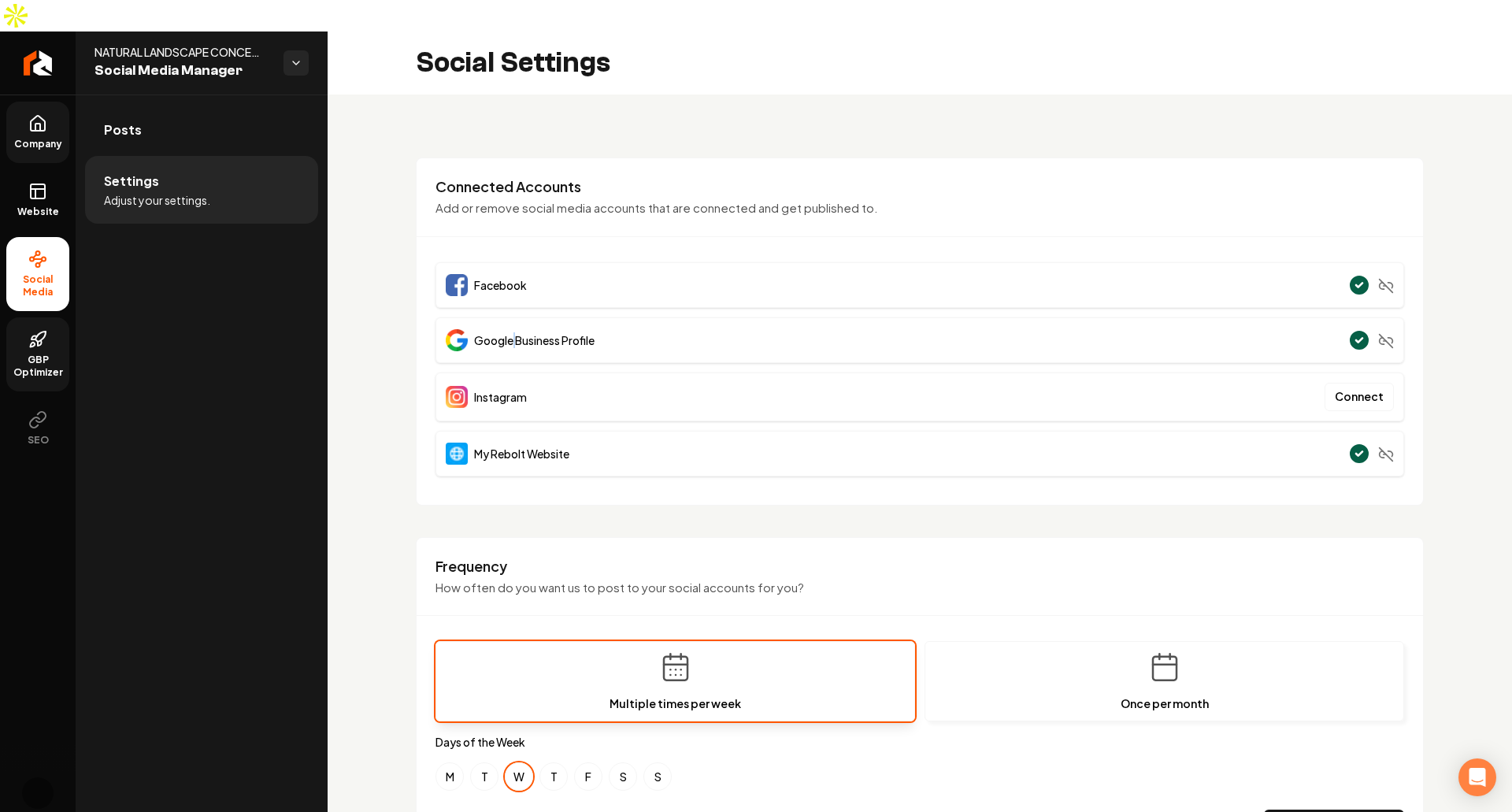
click at [512, 332] on span "Google Business Profile" at bounding box center [534, 340] width 121 height 15
click at [233, 44] on span "NATURAL LANDSCAPE CONCEPTS" at bounding box center [182, 52] width 177 height 15
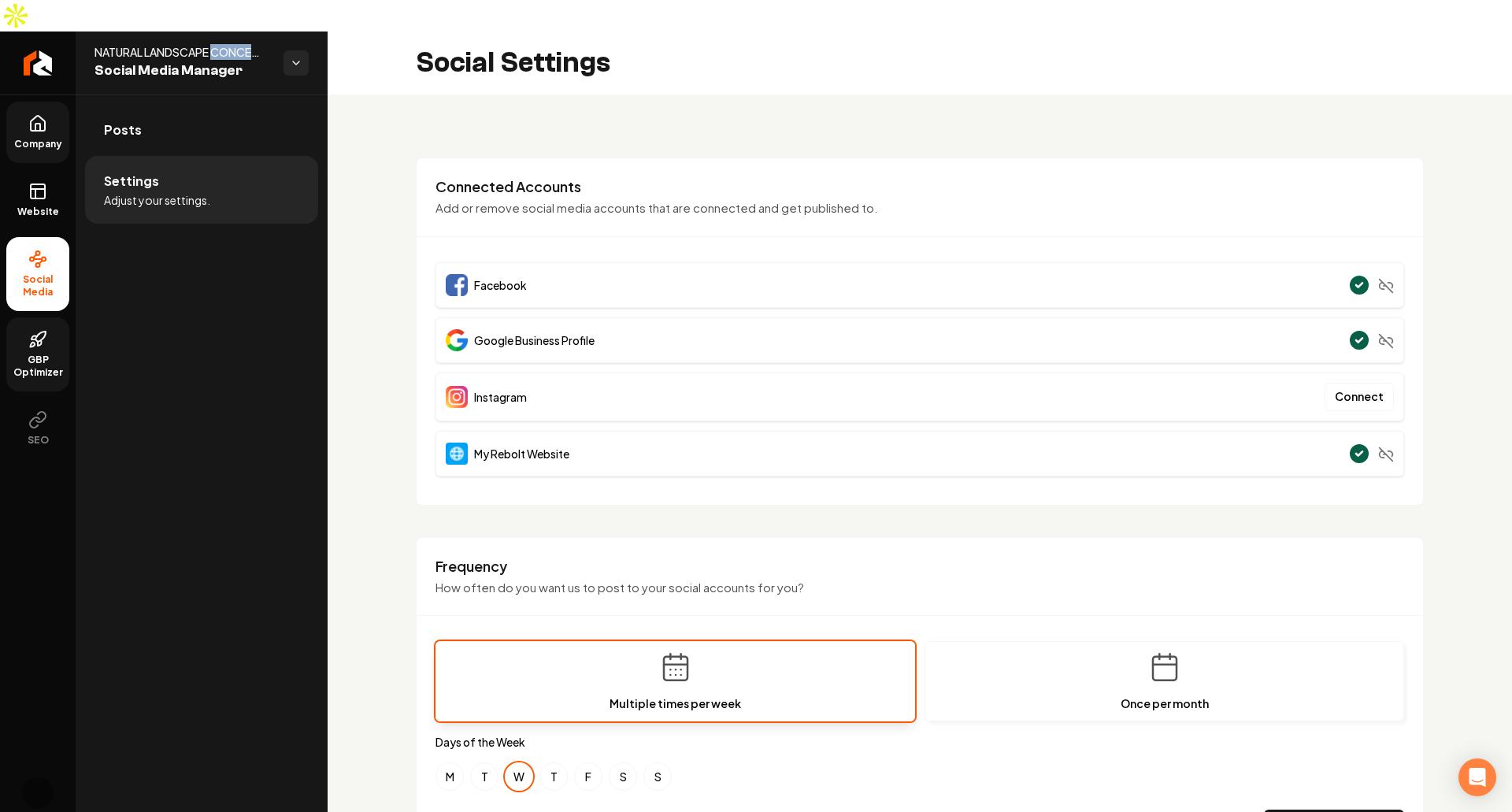
click at [233, 44] on span "NATURAL LANDSCAPE CONCEPTS" at bounding box center [182, 52] width 177 height 15
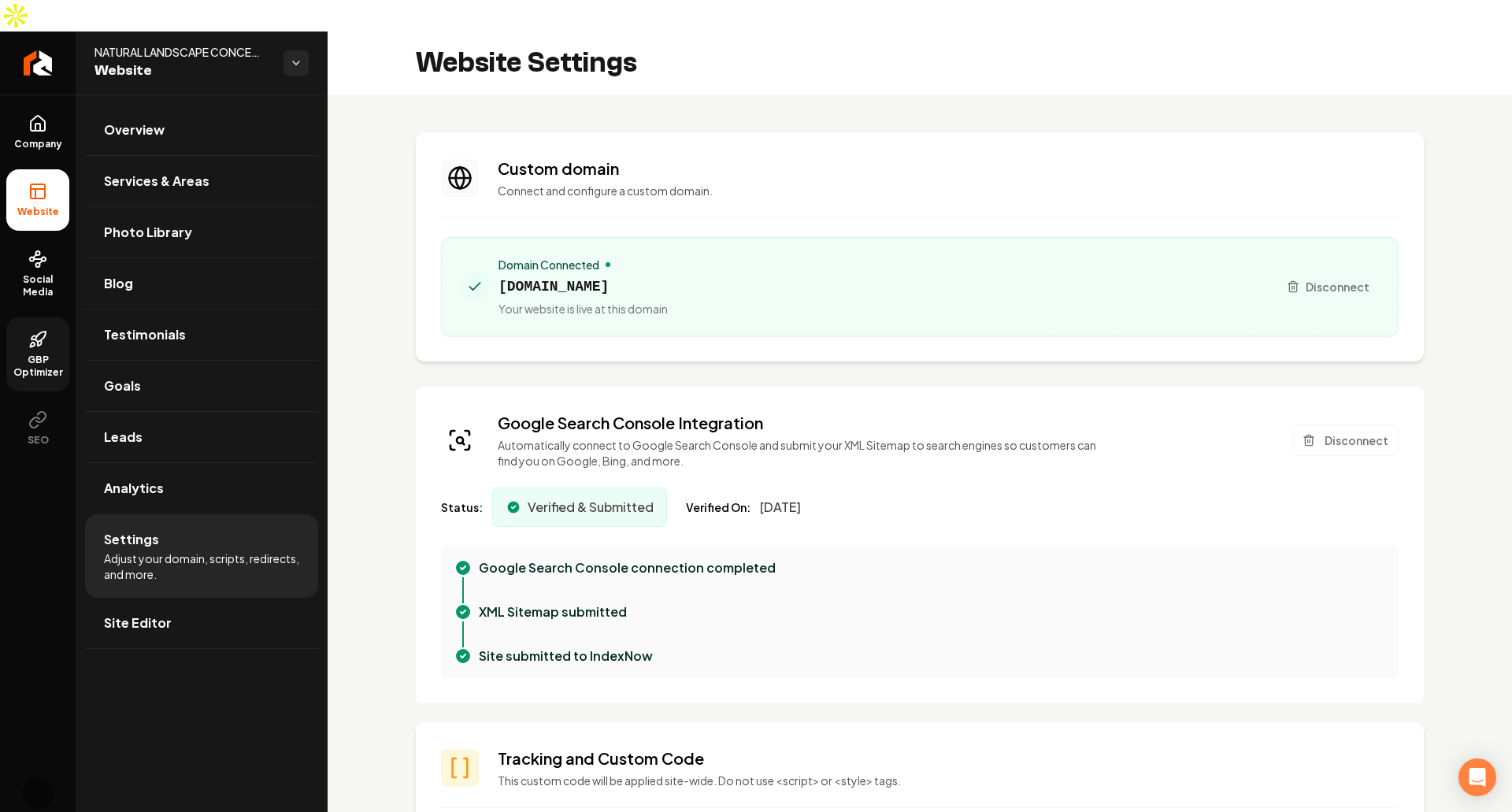
click at [35, 353] on span "GBP Optimizer" at bounding box center [38, 366] width 63 height 25
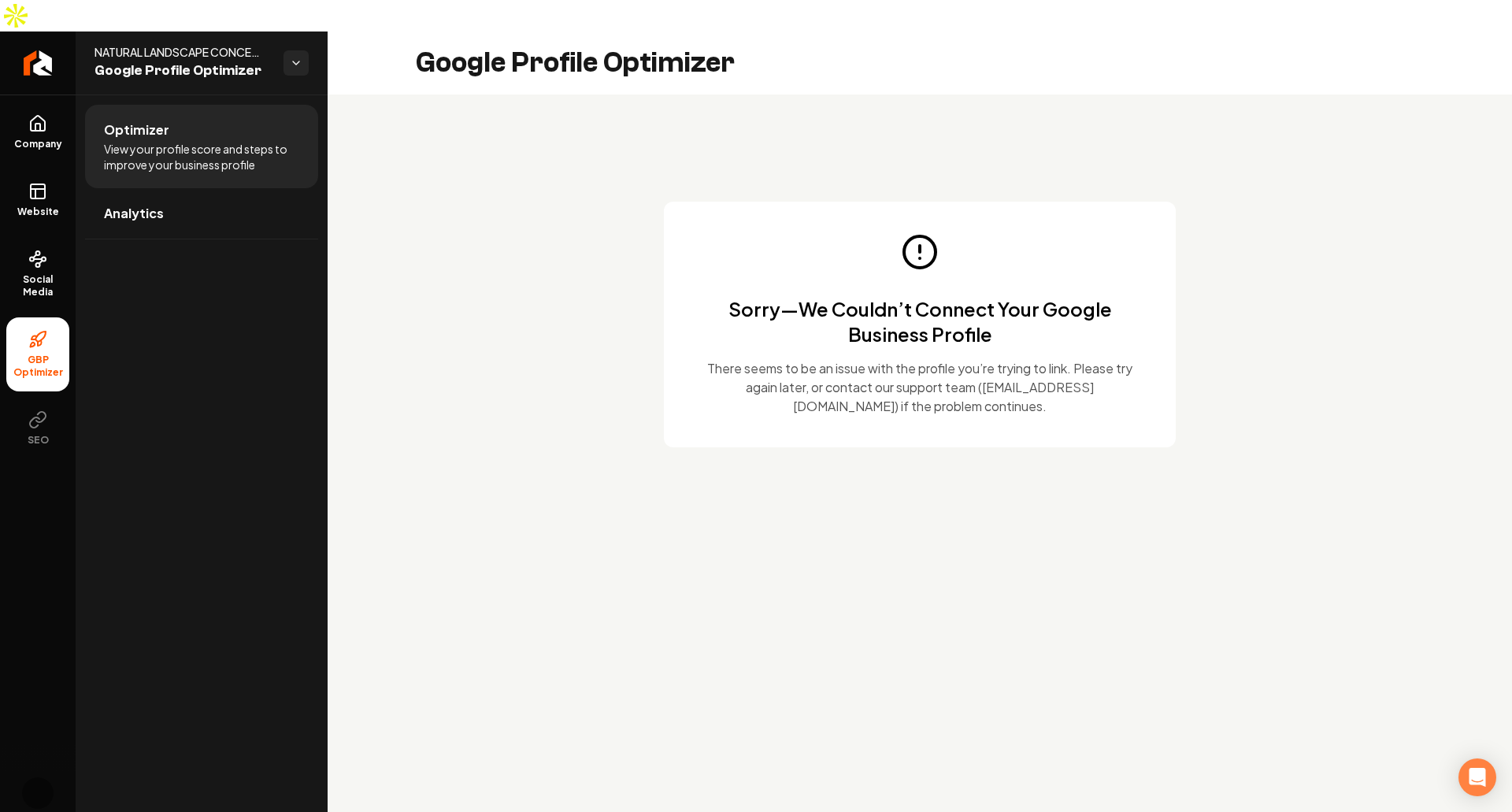
click at [892, 478] on main "Google Profile Optimizer Sorry—We Couldn’t Connect Your Google Business Profile…" at bounding box center [919, 437] width 1185 height 812
